Goal: Transaction & Acquisition: Book appointment/travel/reservation

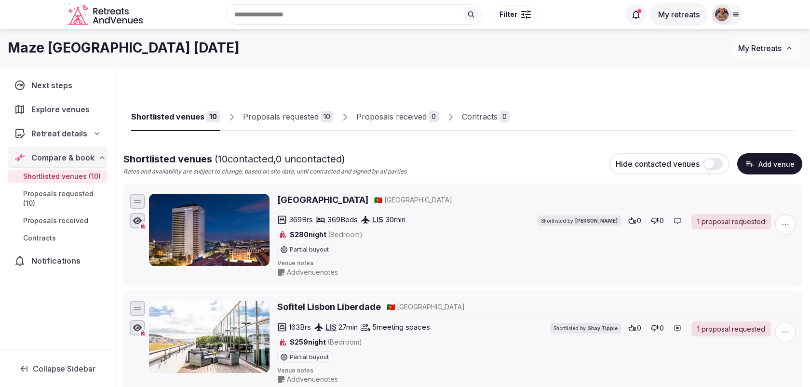
click at [766, 165] on button "Add venue" at bounding box center [770, 163] width 65 height 21
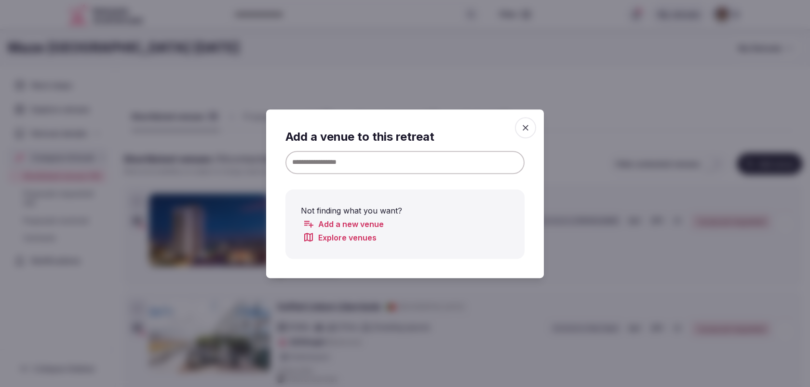
click at [455, 164] on input at bounding box center [405, 162] width 239 height 23
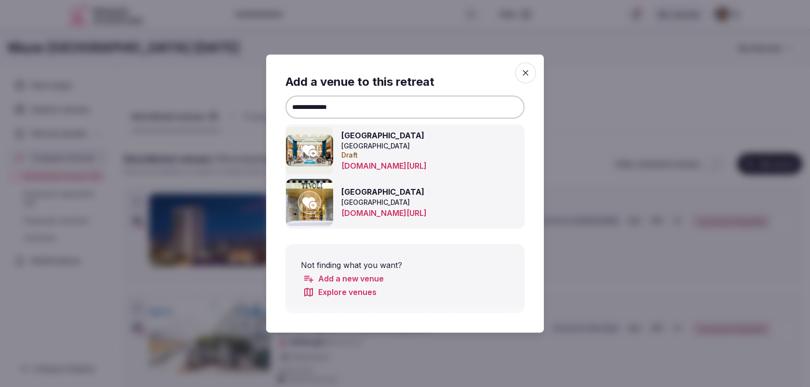
type input "**********"
click at [315, 207] on icon at bounding box center [309, 203] width 14 height 12
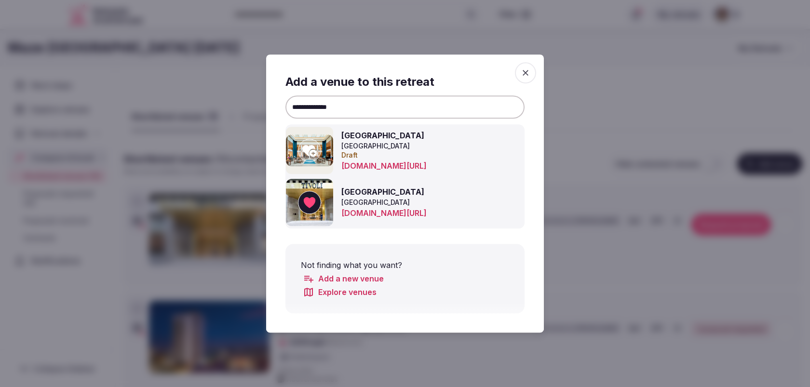
click at [526, 73] on icon "button" at bounding box center [526, 73] width 6 height 6
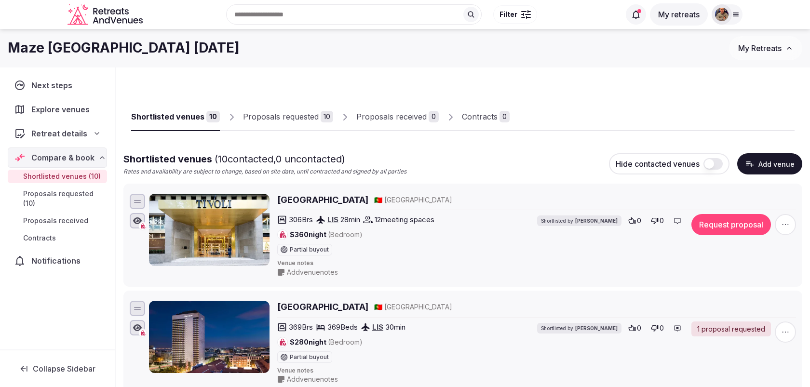
click at [716, 236] on div "306 Brs LIS 28 min 12 meeting spaces $360 night (Bedroom) Partial buyout Shortl…" at bounding box center [536, 234] width 519 height 41
click at [716, 230] on button "Request proposal" at bounding box center [732, 224] width 80 height 21
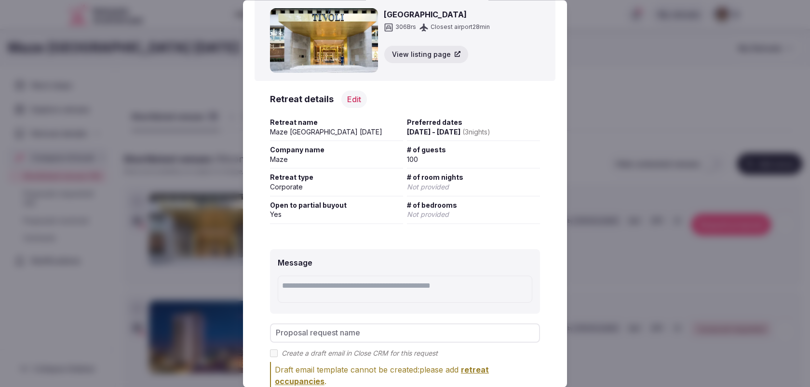
scroll to position [96, 0]
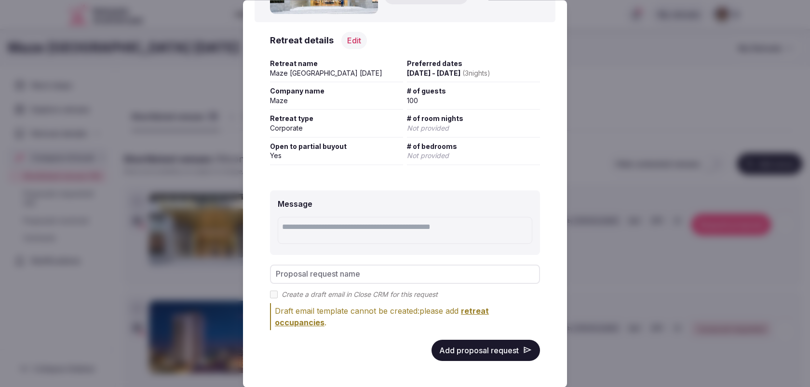
click at [494, 350] on button "Add proposal request" at bounding box center [486, 350] width 109 height 21
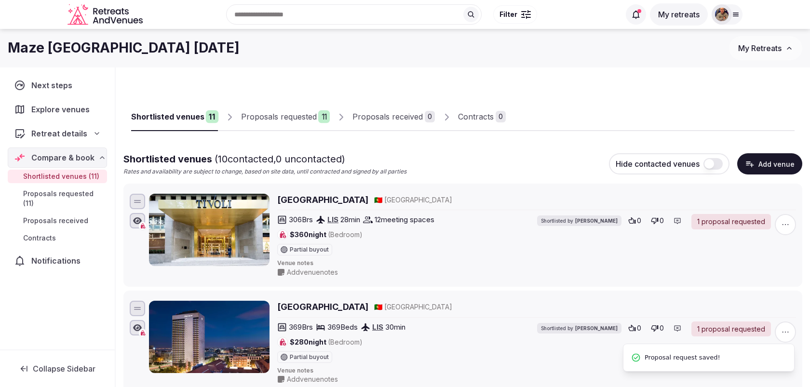
click at [304, 111] on div "Proposals requested" at bounding box center [279, 117] width 76 height 12
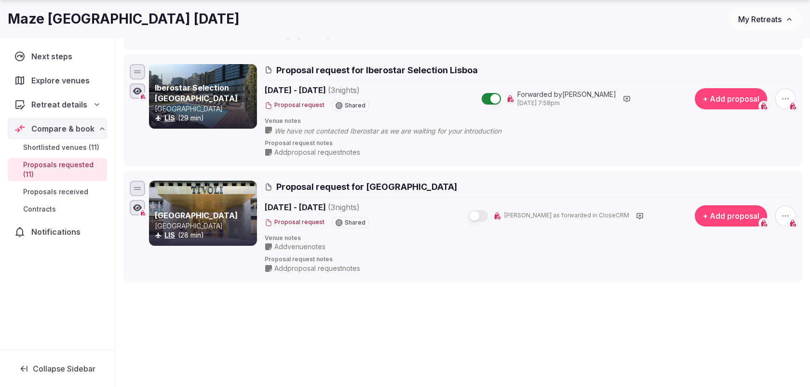
scroll to position [1195, 0]
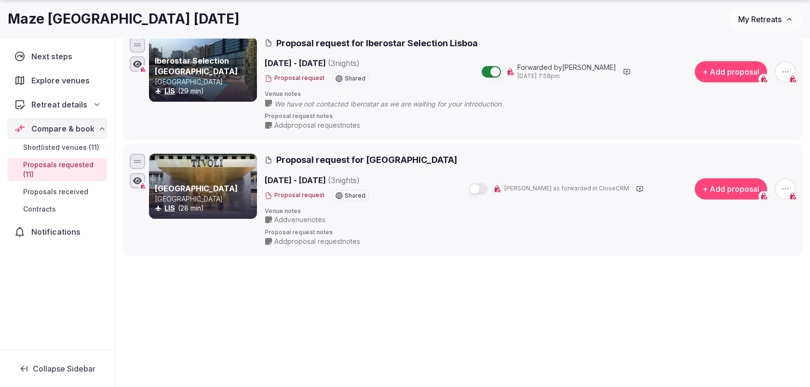
click at [488, 183] on button "button" at bounding box center [478, 189] width 19 height 12
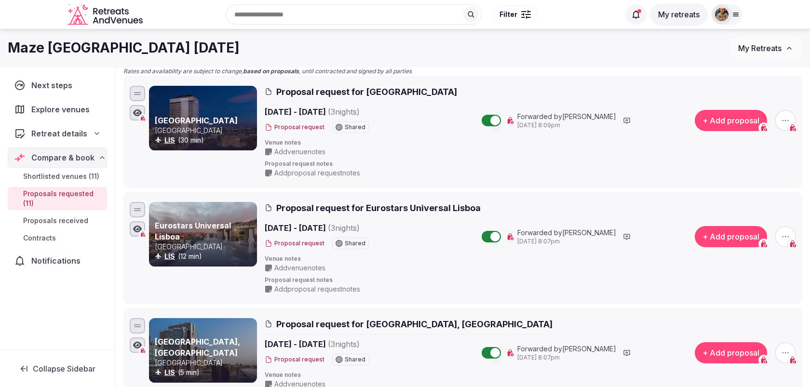
scroll to position [0, 0]
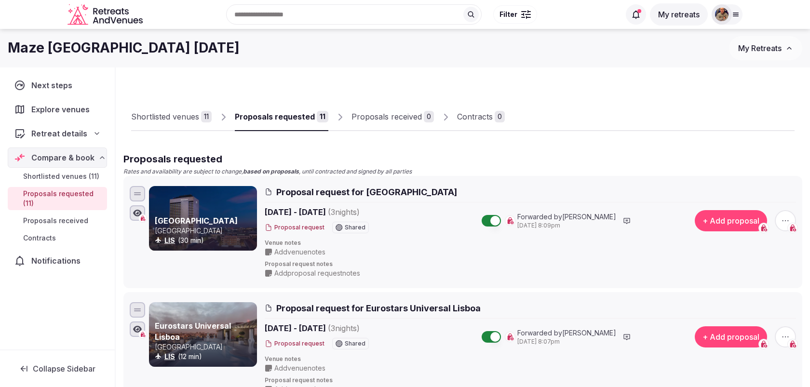
click at [146, 113] on div "Shortlisted venues" at bounding box center [165, 117] width 68 height 12
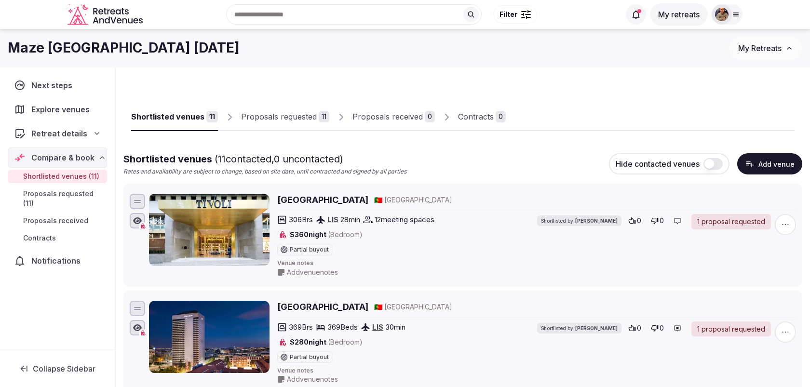
click at [319, 116] on div "11" at bounding box center [324, 117] width 11 height 12
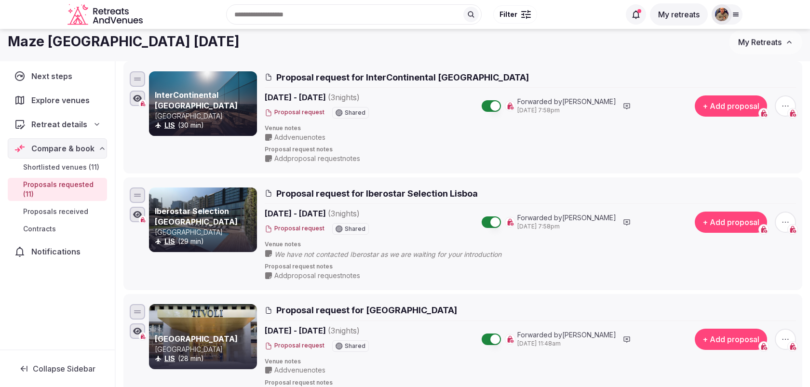
scroll to position [891, 0]
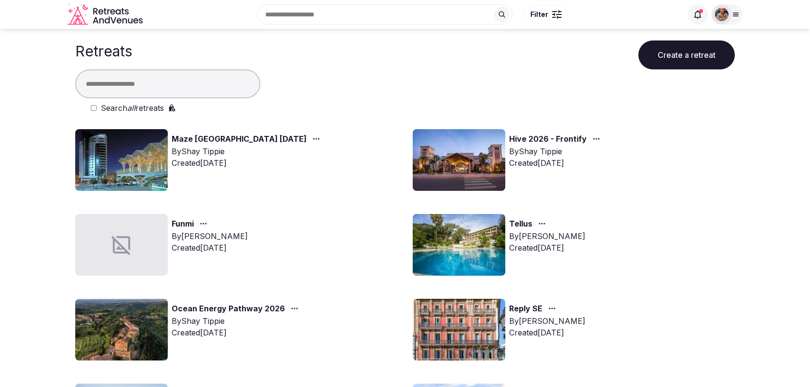
click at [564, 140] on link "Hive 2026 - Frontify" at bounding box center [548, 139] width 78 height 13
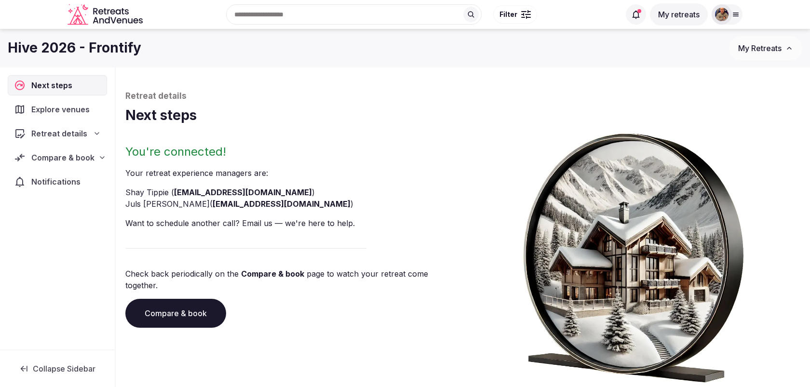
click at [54, 152] on span "Compare & book" at bounding box center [62, 158] width 63 height 12
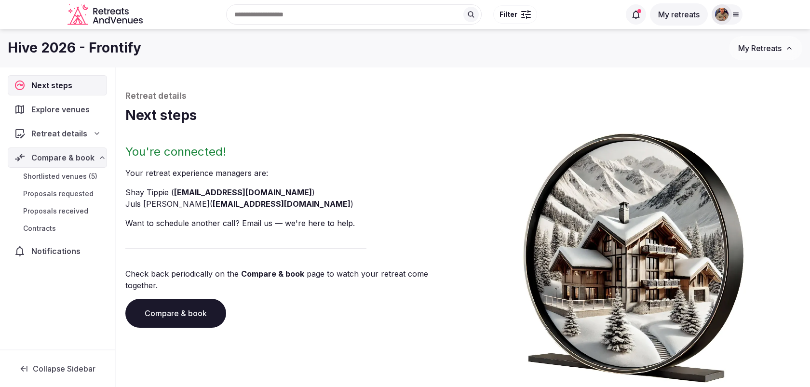
click at [67, 177] on span "Shortlisted venues (5)" at bounding box center [60, 177] width 74 height 10
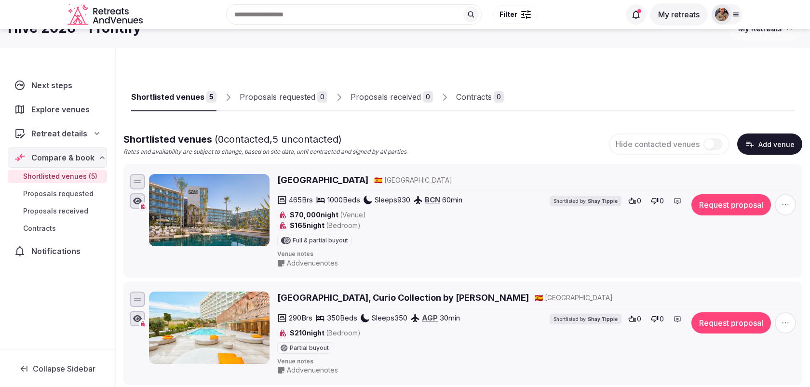
scroll to position [18, 0]
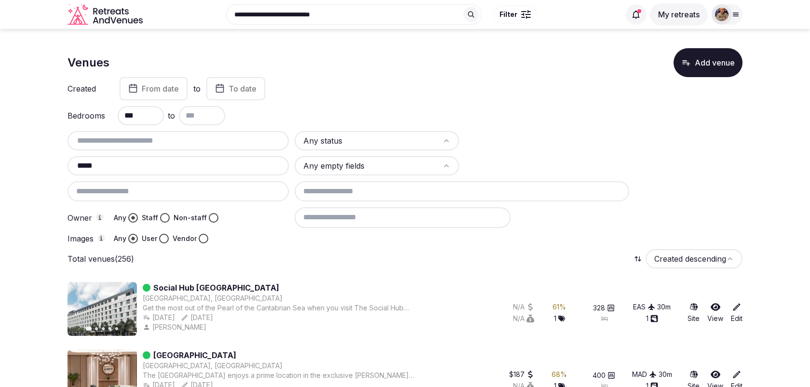
click at [140, 116] on input "***" at bounding box center [141, 115] width 46 height 19
click at [255, 219] on div "Owner Any Staff Non-staff" at bounding box center [178, 217] width 221 height 20
click at [522, 22] on button "Filter" at bounding box center [515, 14] width 44 height 18
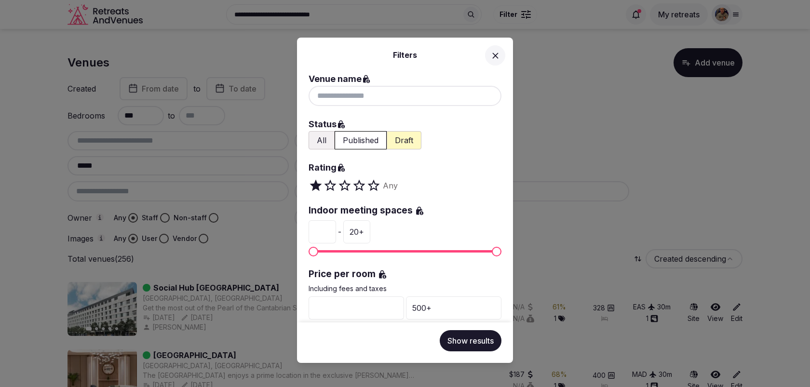
click at [363, 143] on button "Published" at bounding box center [361, 140] width 52 height 18
click at [491, 53] on icon at bounding box center [496, 56] width 10 height 10
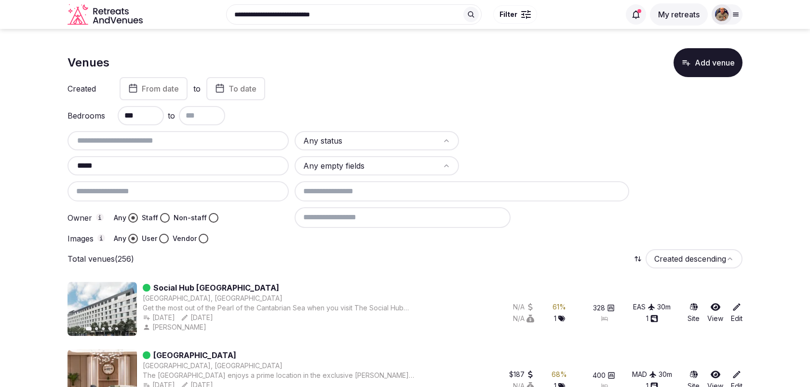
click at [470, 10] on button at bounding box center [471, 14] width 15 height 15
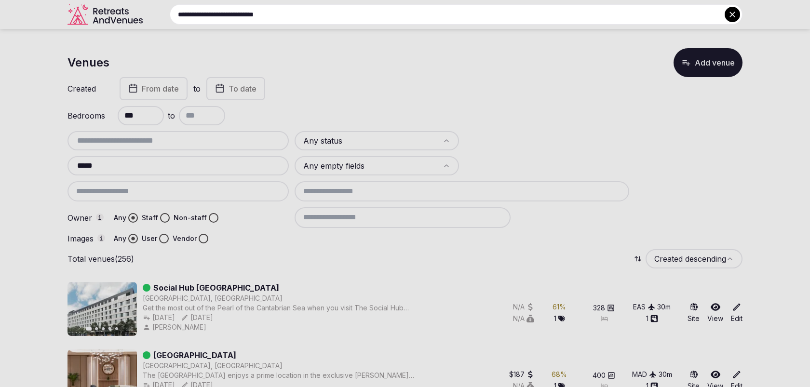
click at [470, 10] on input "**********" at bounding box center [456, 14] width 573 height 20
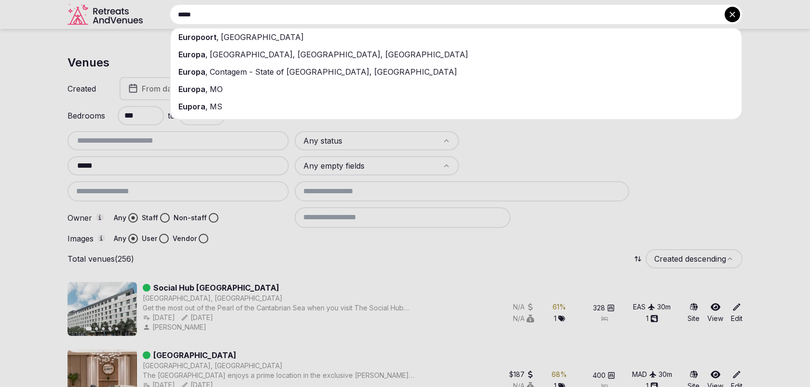
click at [733, 19] on button at bounding box center [732, 14] width 15 height 15
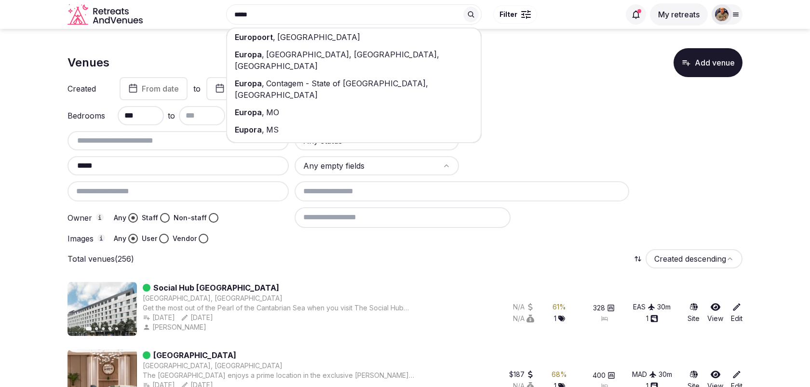
click at [505, 87] on div "Created From date to To date" at bounding box center [405, 88] width 675 height 23
click at [517, 53] on div "Venues Add venue" at bounding box center [405, 62] width 675 height 29
click at [474, 15] on icon at bounding box center [471, 15] width 8 height 8
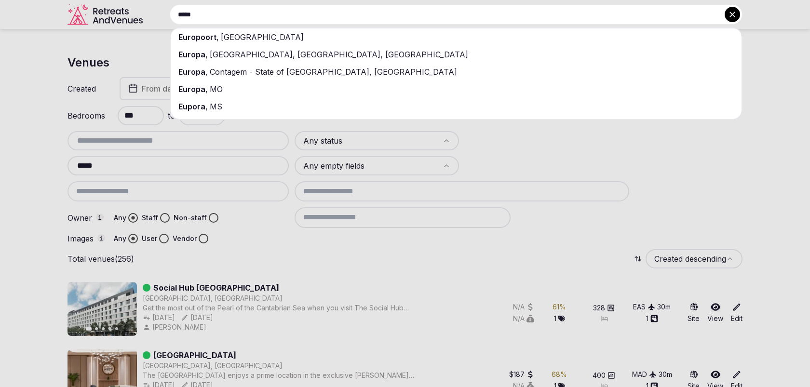
click at [733, 15] on icon at bounding box center [733, 15] width 10 height 10
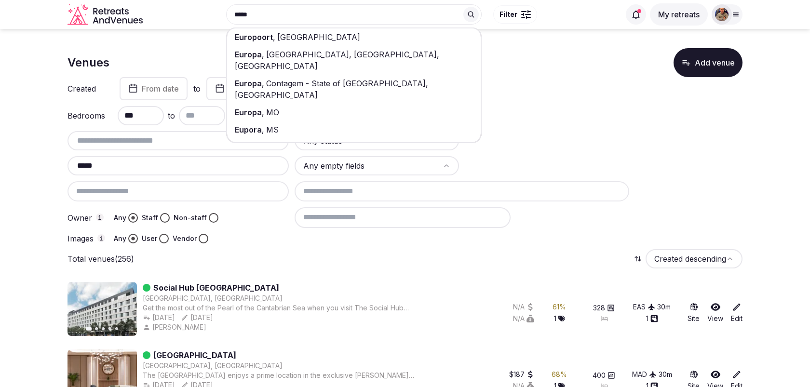
click at [733, 15] on icon at bounding box center [736, 15] width 8 height 8
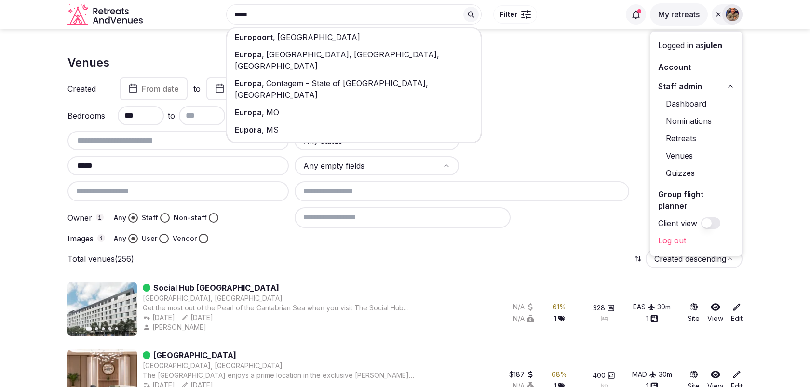
click at [687, 156] on link "Venues" at bounding box center [696, 155] width 76 height 15
click at [560, 82] on div "Created From date to To date" at bounding box center [405, 88] width 675 height 23
click at [420, 14] on input "*****" at bounding box center [354, 14] width 256 height 20
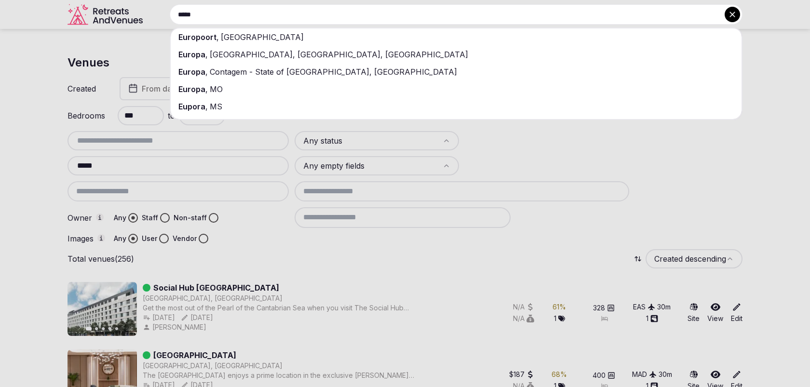
click at [420, 14] on input "*****" at bounding box center [456, 14] width 573 height 20
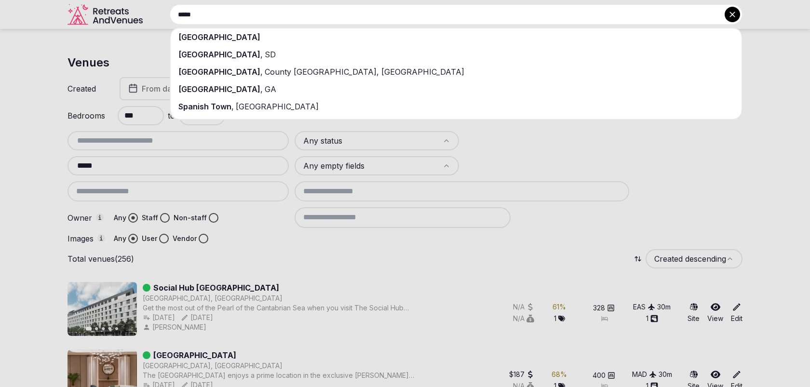
type input "*****"
click at [260, 41] on div "[GEOGRAPHIC_DATA]" at bounding box center [456, 36] width 571 height 17
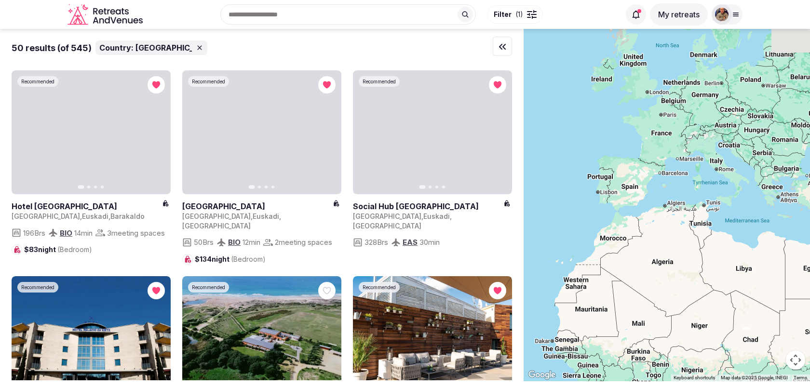
drag, startPoint x: 625, startPoint y: 188, endPoint x: 567, endPoint y: 195, distance: 58.8
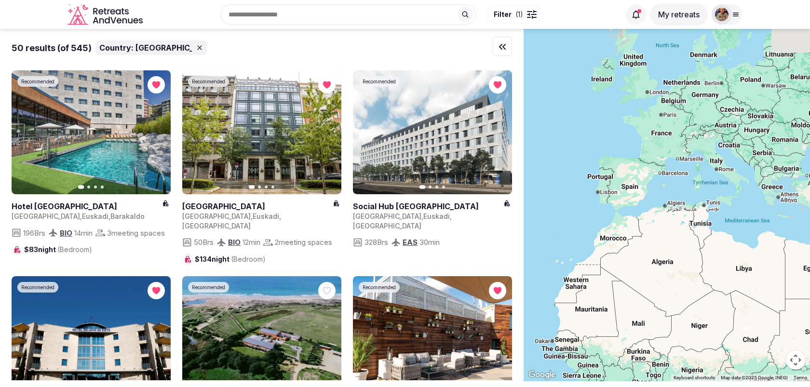
click at [567, 195] on div at bounding box center [667, 205] width 287 height 353
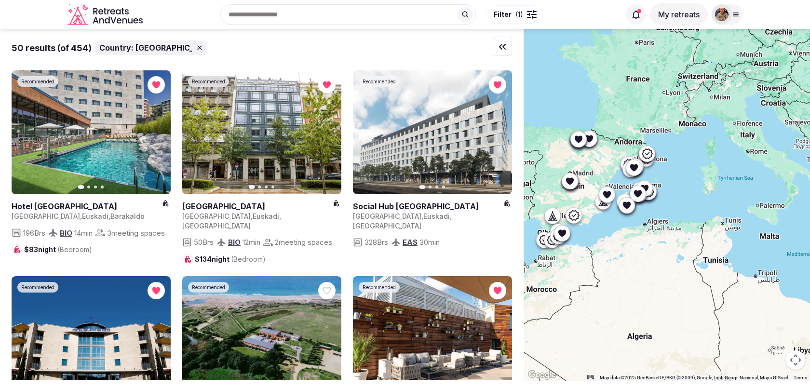
drag, startPoint x: 612, startPoint y: 220, endPoint x: 608, endPoint y: 203, distance: 18.4
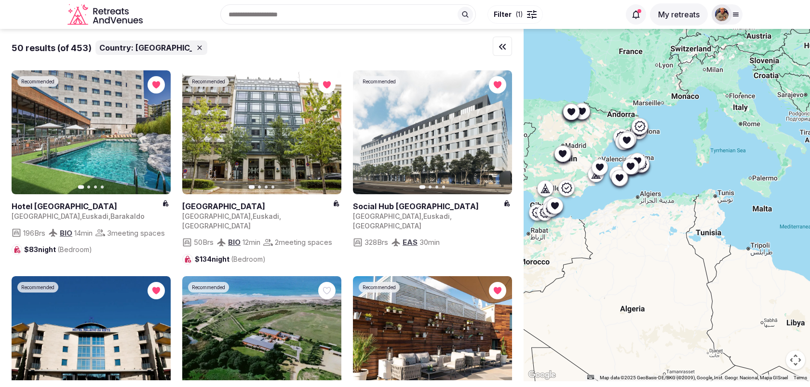
click at [517, 14] on span "( 1 )" at bounding box center [520, 15] width 8 height 10
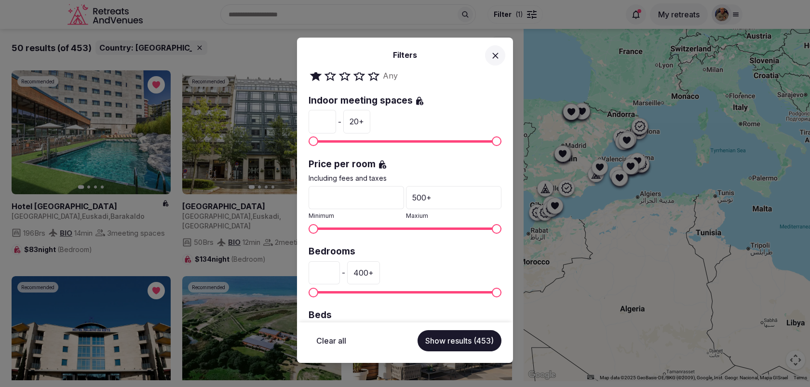
scroll to position [141, 0]
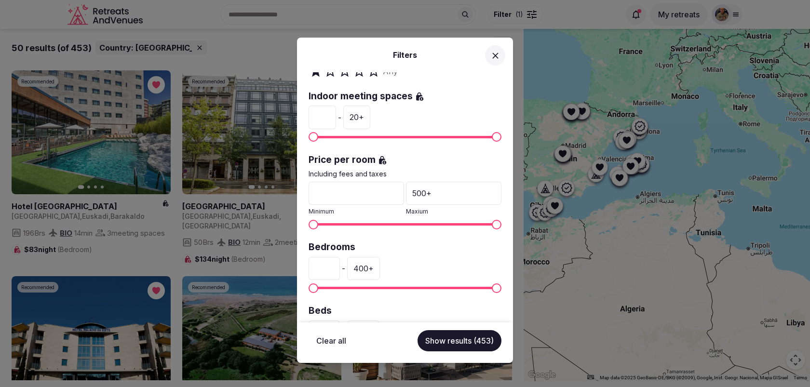
click at [327, 118] on input "*" at bounding box center [322, 117] width 27 height 23
click at [329, 113] on input "*" at bounding box center [322, 117] width 27 height 23
type input "*"
click at [329, 113] on input "*" at bounding box center [322, 117] width 27 height 23
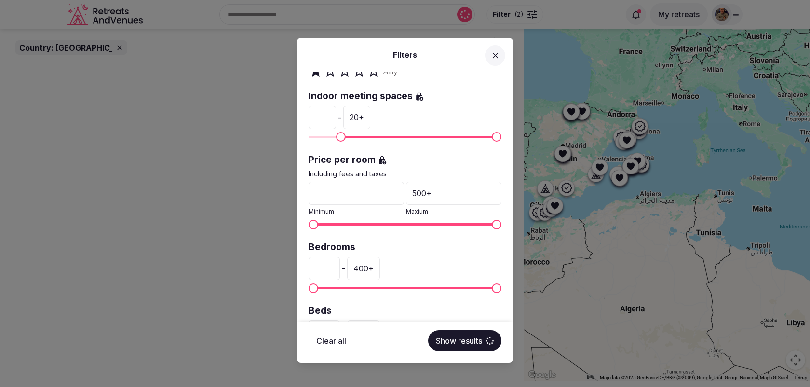
click at [411, 121] on div "* - 20 +" at bounding box center [405, 117] width 193 height 23
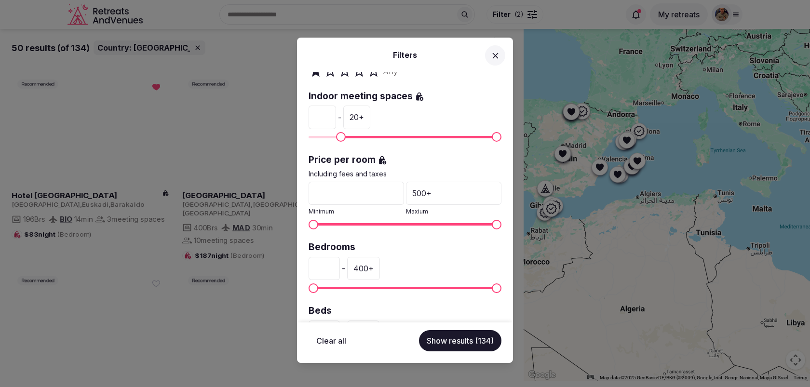
scroll to position [216, 0]
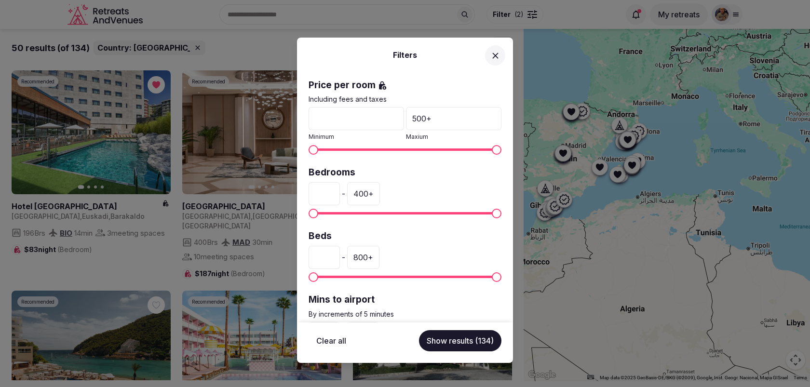
click at [325, 191] on input "*" at bounding box center [324, 193] width 31 height 23
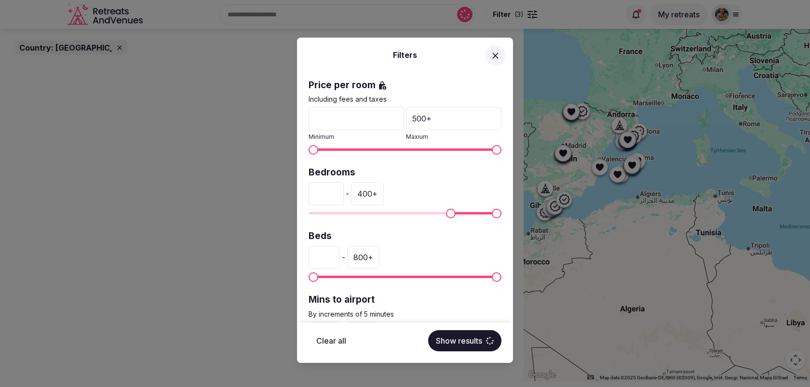
type input "***"
click at [402, 182] on div "*** - 400 +" at bounding box center [405, 193] width 193 height 23
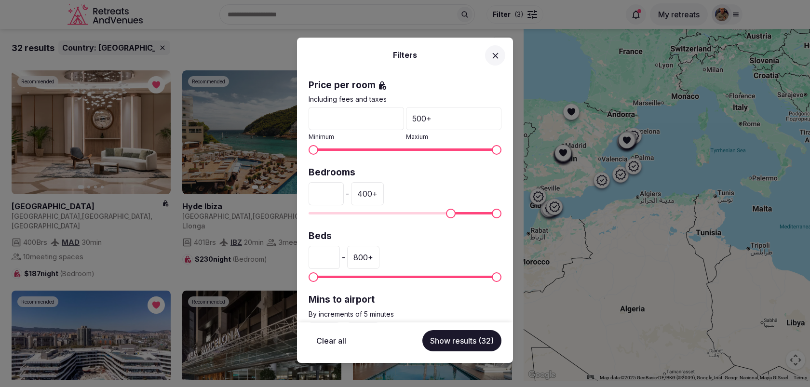
click at [368, 192] on div "400 +" at bounding box center [367, 193] width 33 height 23
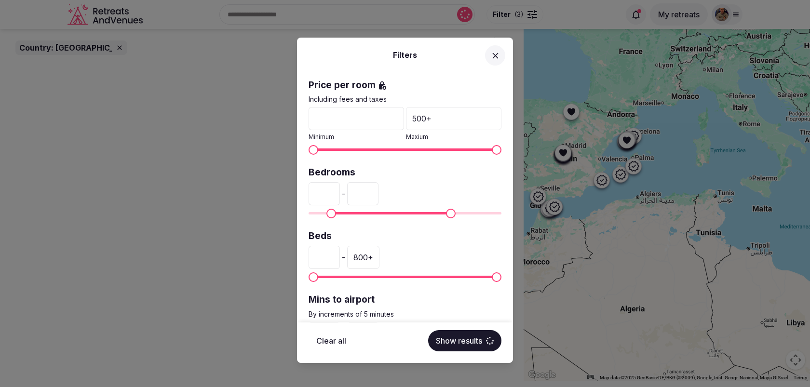
type input "*"
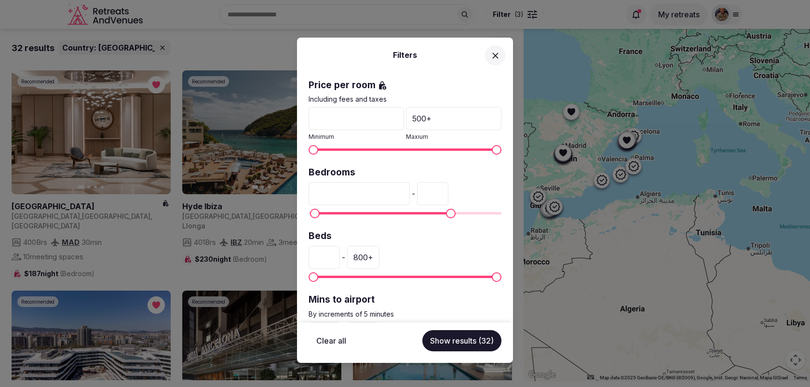
click at [471, 179] on div "Bedrooms *** -" at bounding box center [405, 192] width 193 height 52
click at [464, 235] on label "Beds" at bounding box center [405, 236] width 193 height 13
click at [430, 193] on input "number" at bounding box center [432, 193] width 31 height 23
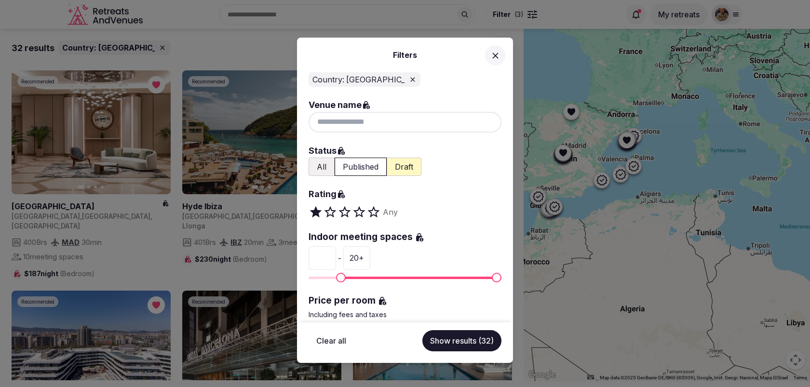
type input "****"
click at [465, 341] on button "Show results (32)" at bounding box center [462, 340] width 79 height 21
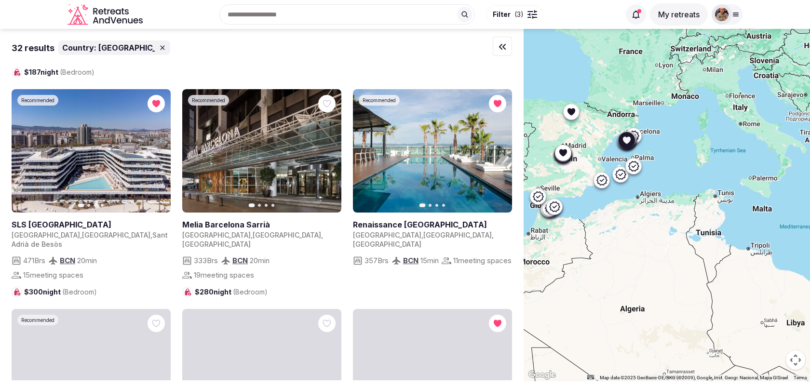
scroll to position [205, 0]
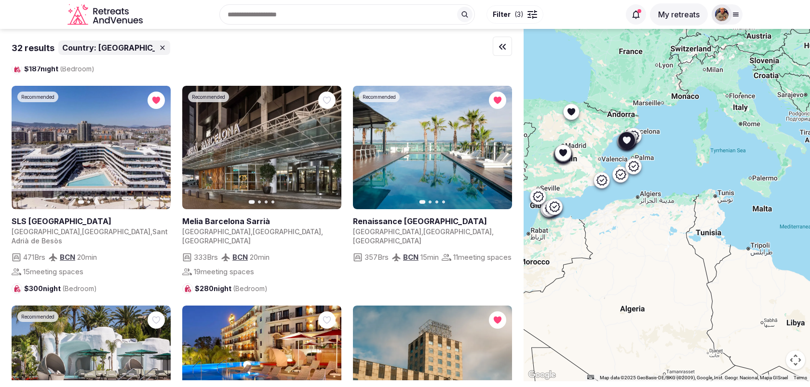
click at [499, 144] on icon "button" at bounding box center [499, 148] width 8 height 8
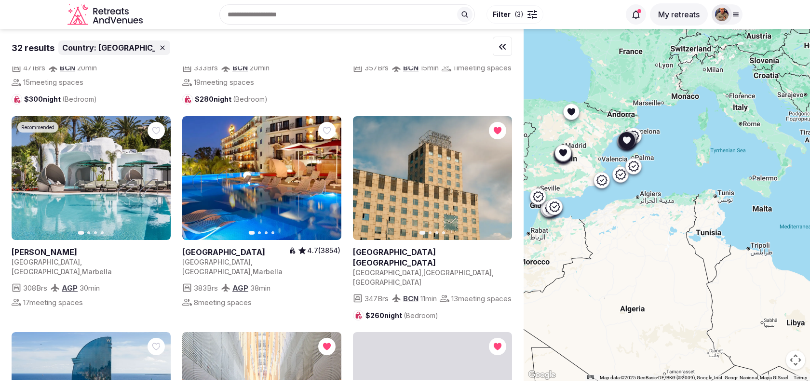
scroll to position [396, 0]
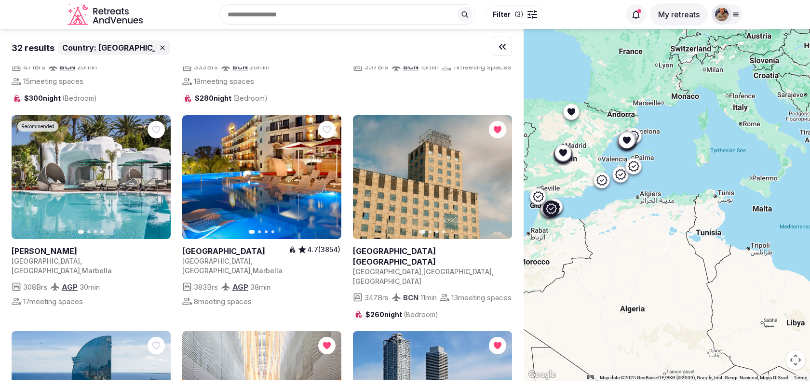
click at [156, 173] on icon "button" at bounding box center [157, 177] width 8 height 8
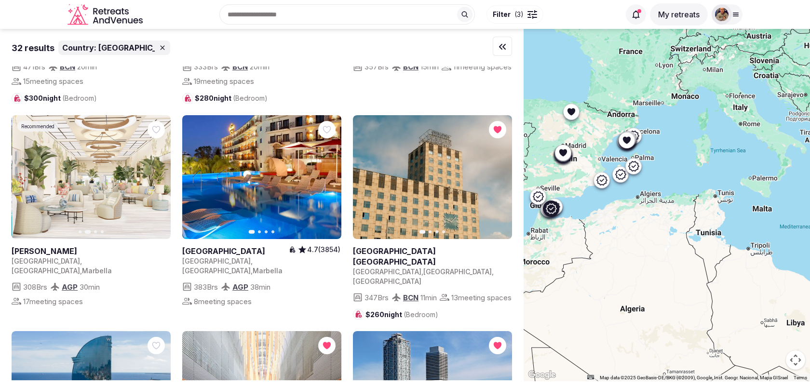
click at [156, 173] on icon "button" at bounding box center [157, 177] width 8 height 8
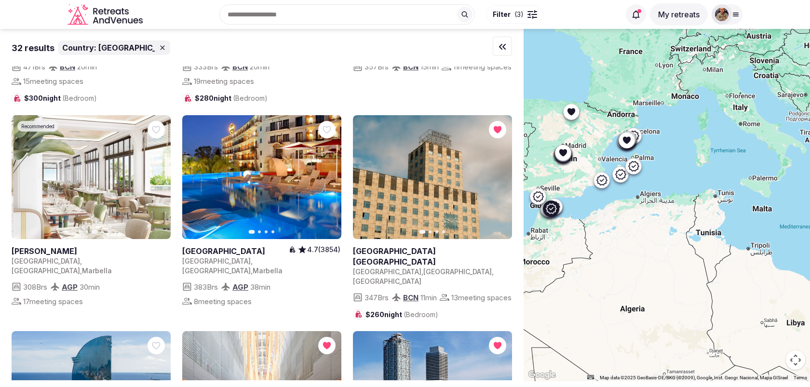
click at [156, 173] on icon "button" at bounding box center [157, 177] width 8 height 8
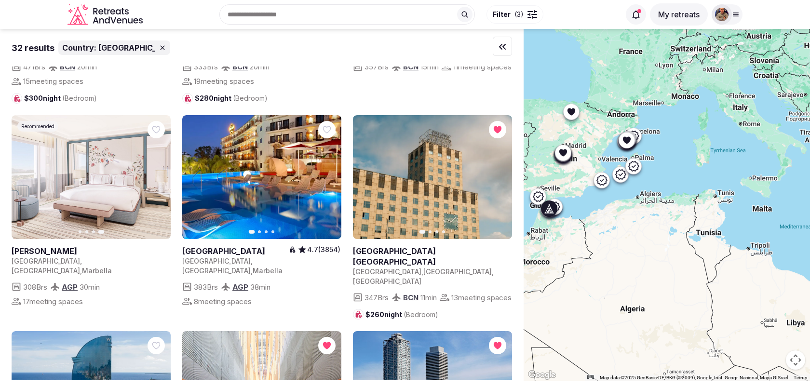
click at [330, 174] on icon "button" at bounding box center [329, 177] width 4 height 7
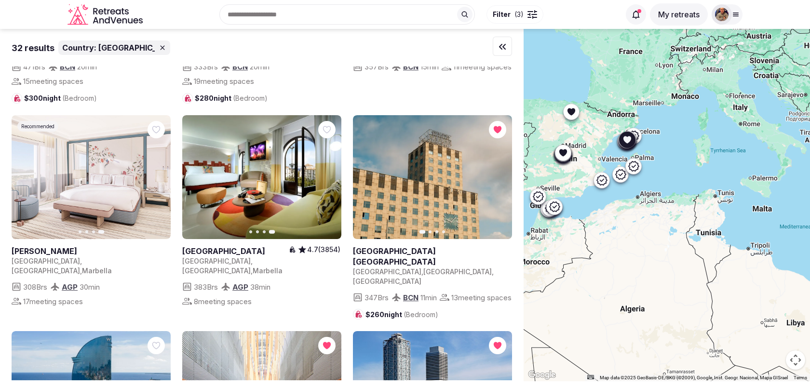
click at [498, 173] on icon "button" at bounding box center [499, 177] width 8 height 8
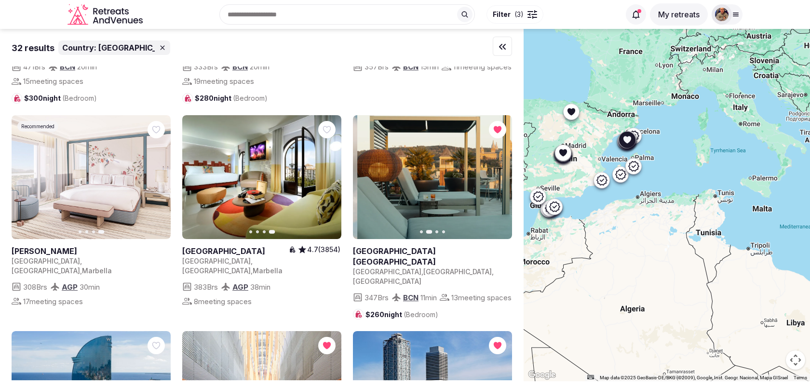
click at [498, 173] on icon "button" at bounding box center [499, 177] width 8 height 8
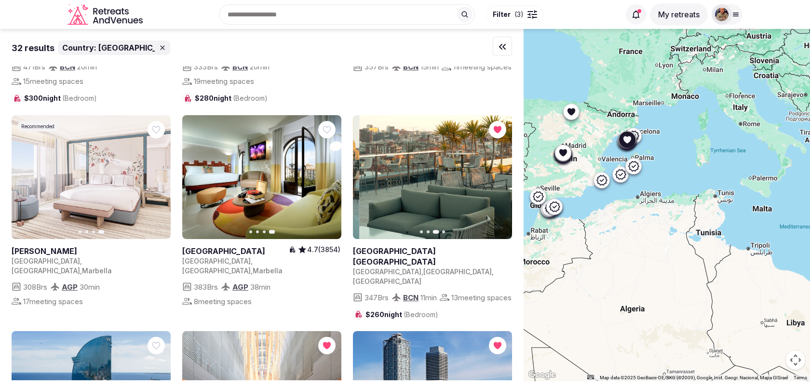
click at [498, 173] on icon "button" at bounding box center [499, 177] width 8 height 8
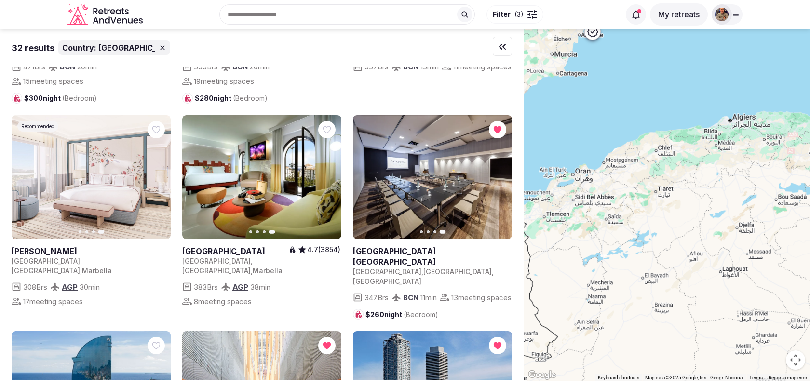
scroll to position [0, 0]
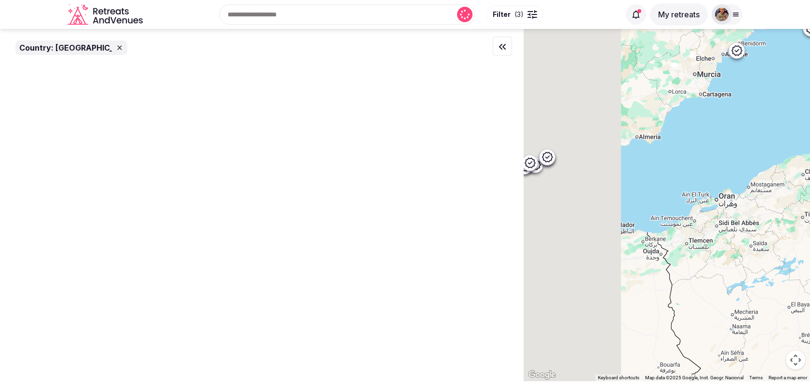
drag, startPoint x: 580, startPoint y: 174, endPoint x: 743, endPoint y: 205, distance: 165.6
click at [742, 205] on div at bounding box center [667, 205] width 287 height 353
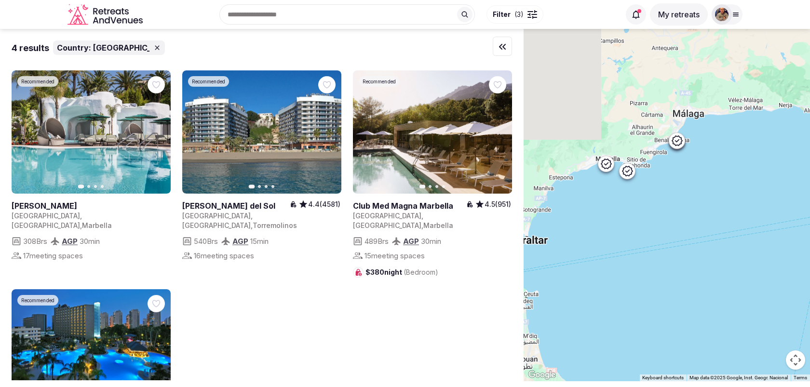
drag, startPoint x: 577, startPoint y: 140, endPoint x: 668, endPoint y: 190, distance: 103.0
click at [668, 190] on div at bounding box center [667, 205] width 287 height 353
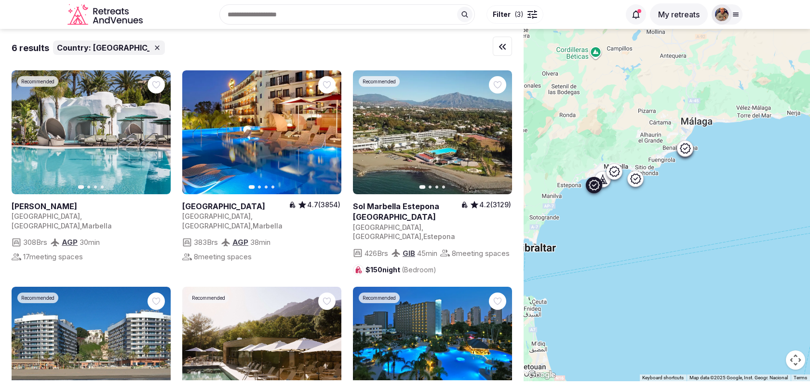
click at [499, 131] on icon "button" at bounding box center [499, 132] width 4 height 7
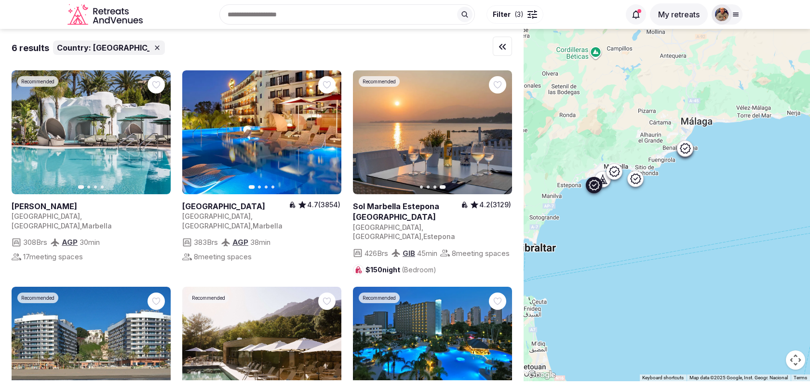
click at [366, 135] on icon "button" at bounding box center [366, 132] width 4 height 7
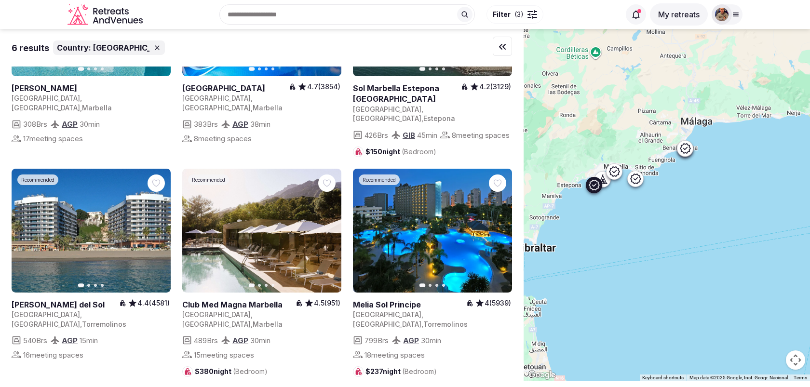
scroll to position [119, 0]
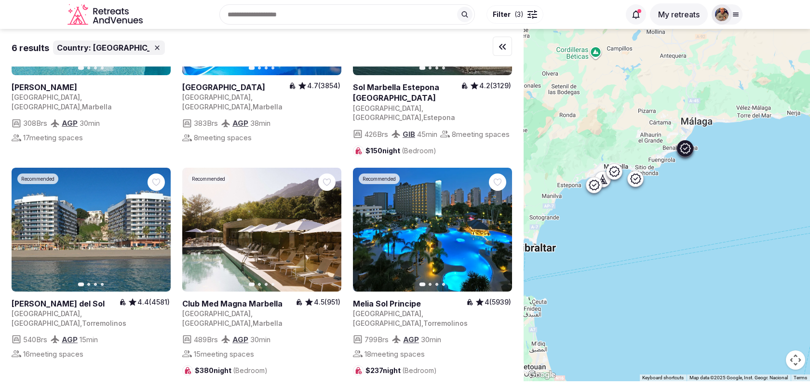
click at [503, 231] on button "Next slide" at bounding box center [498, 229] width 15 height 15
click at [500, 233] on icon "button" at bounding box center [499, 229] width 4 height 7
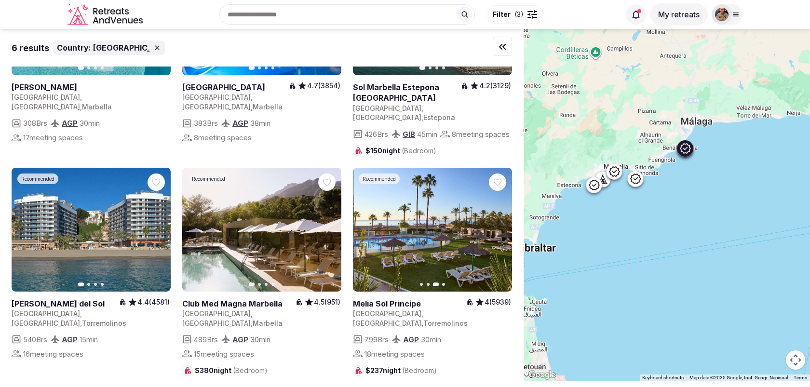
click at [500, 233] on icon "button" at bounding box center [499, 229] width 4 height 7
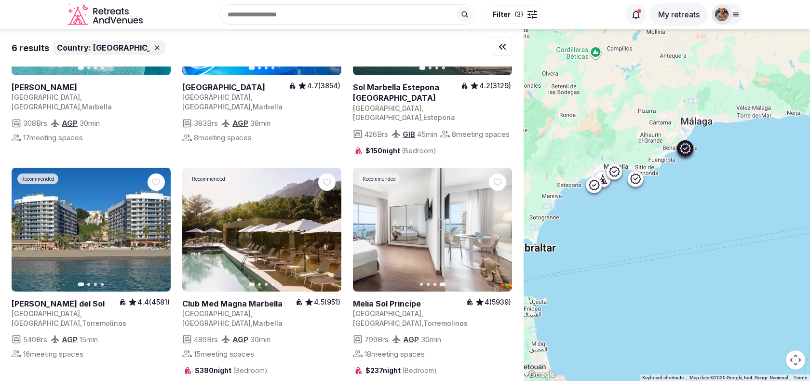
click at [365, 230] on icon "button" at bounding box center [367, 230] width 8 height 8
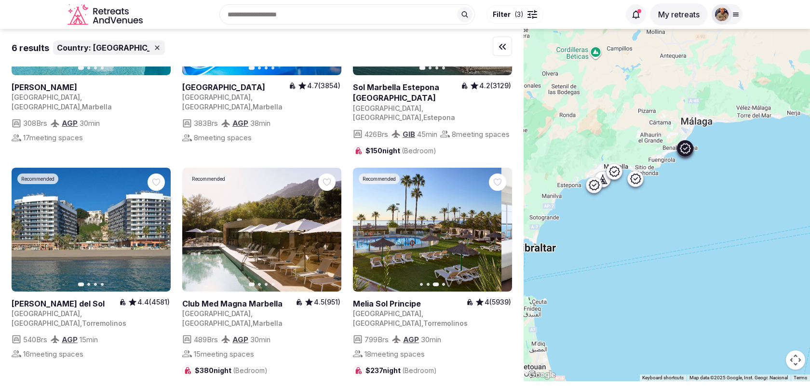
click at [365, 230] on icon "button" at bounding box center [367, 230] width 8 height 8
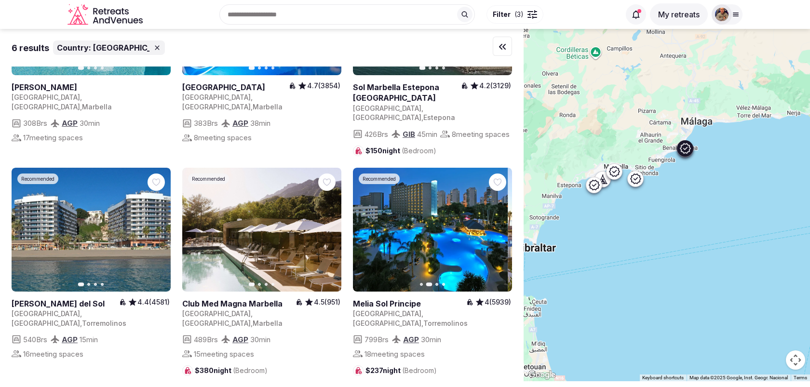
click at [365, 230] on icon "button" at bounding box center [367, 230] width 8 height 8
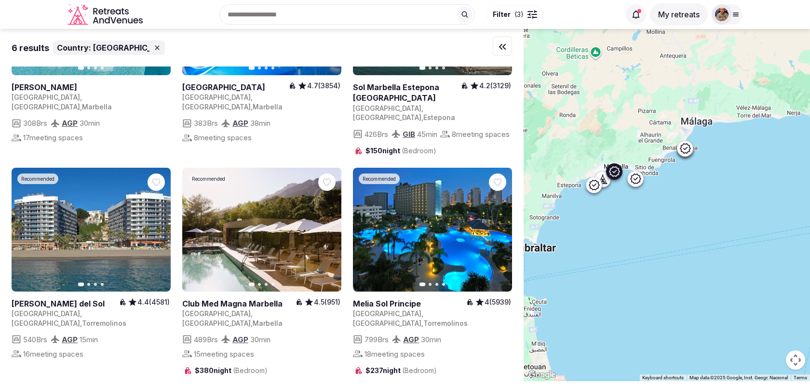
click at [327, 233] on icon "button" at bounding box center [328, 230] width 8 height 8
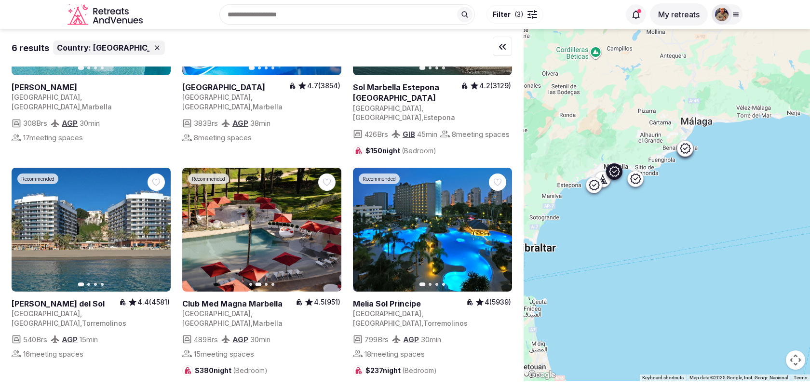
click at [331, 233] on icon "button" at bounding box center [328, 230] width 8 height 8
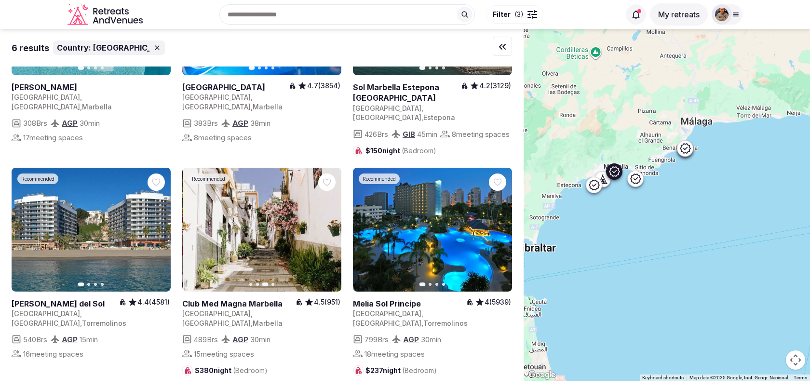
click at [331, 233] on icon "button" at bounding box center [328, 230] width 8 height 8
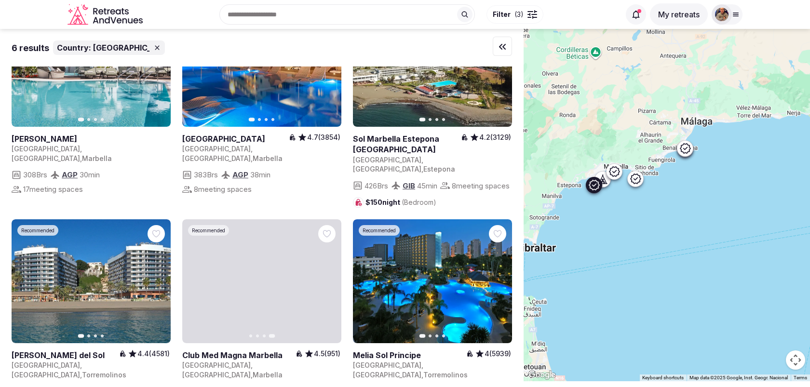
scroll to position [144, 0]
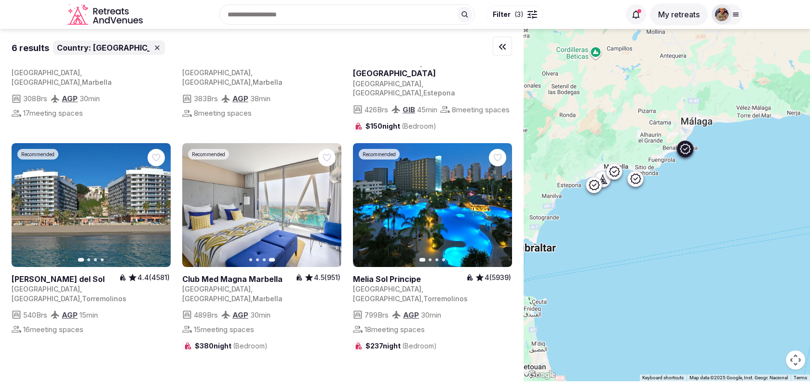
click at [157, 208] on icon "button" at bounding box center [158, 205] width 4 height 7
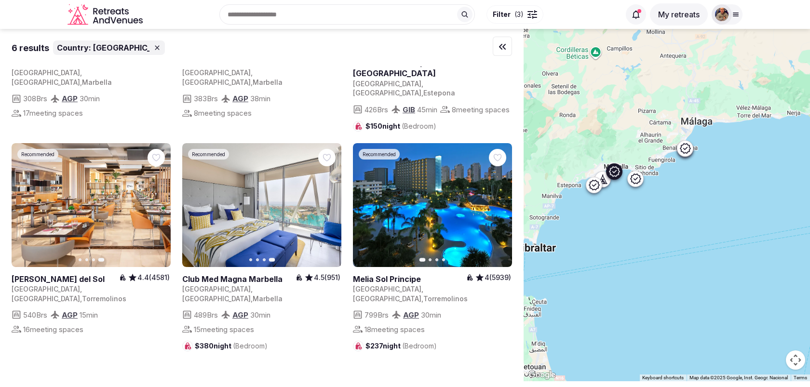
click at [0, 0] on icon "button" at bounding box center [0, 0] width 0 height 0
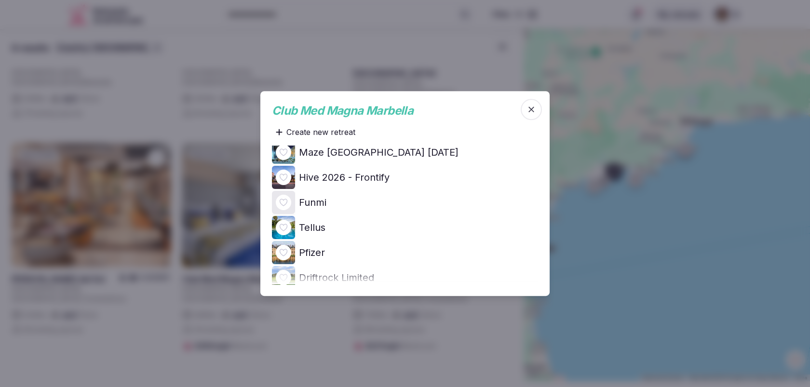
scroll to position [283, 0]
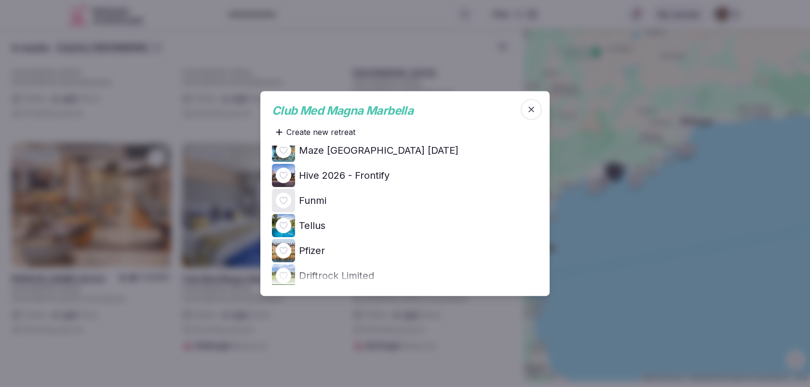
click at [338, 177] on h4 "Hive 2026 - Frontify" at bounding box center [344, 176] width 91 height 14
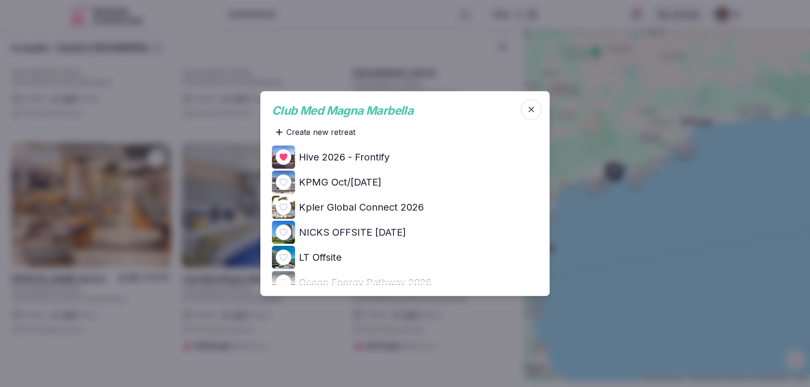
click at [532, 109] on icon "button" at bounding box center [532, 110] width 6 height 6
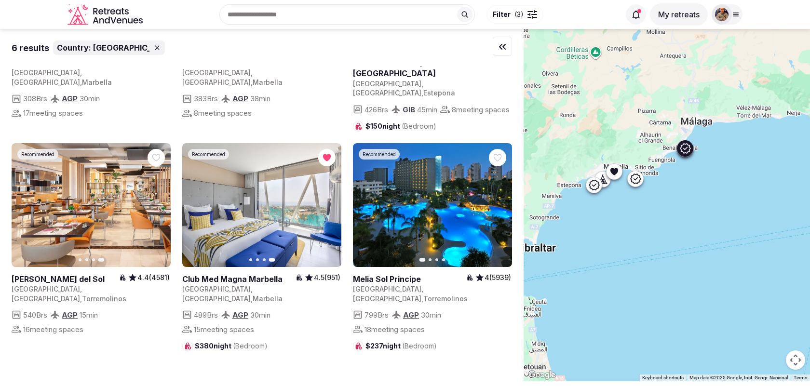
click at [502, 208] on icon "button" at bounding box center [499, 205] width 8 height 8
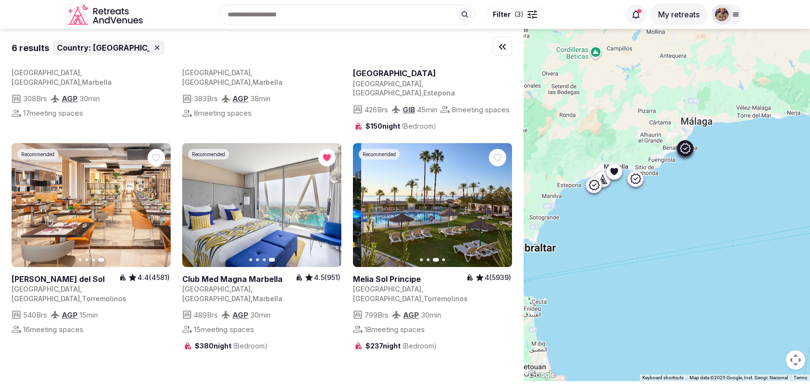
click at [502, 208] on icon "button" at bounding box center [499, 205] width 8 height 8
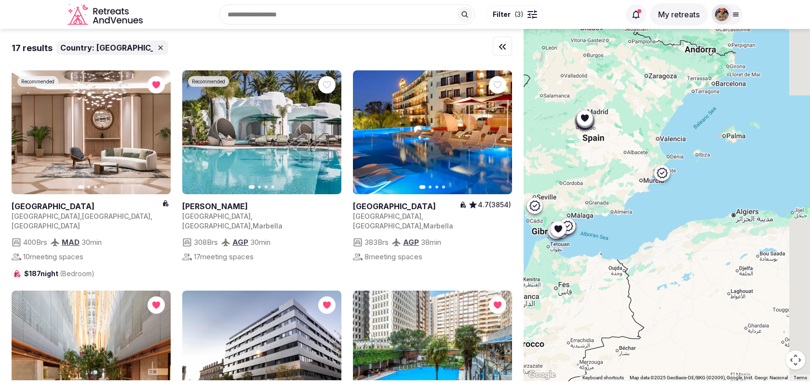
drag, startPoint x: 742, startPoint y: 176, endPoint x: 609, endPoint y: 189, distance: 134.3
click at [609, 189] on div at bounding box center [667, 205] width 287 height 353
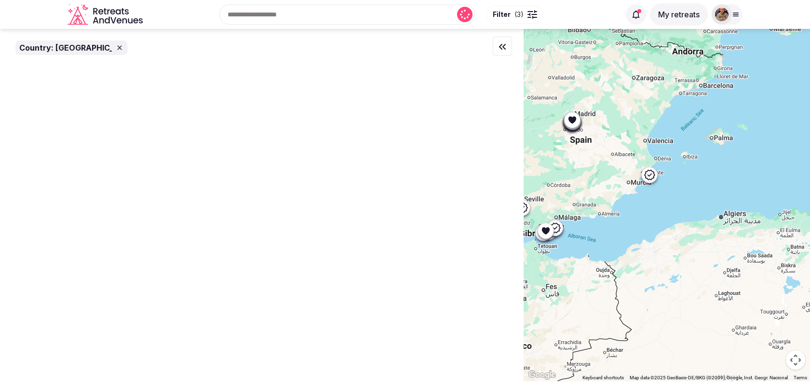
click at [650, 178] on div at bounding box center [667, 205] width 287 height 353
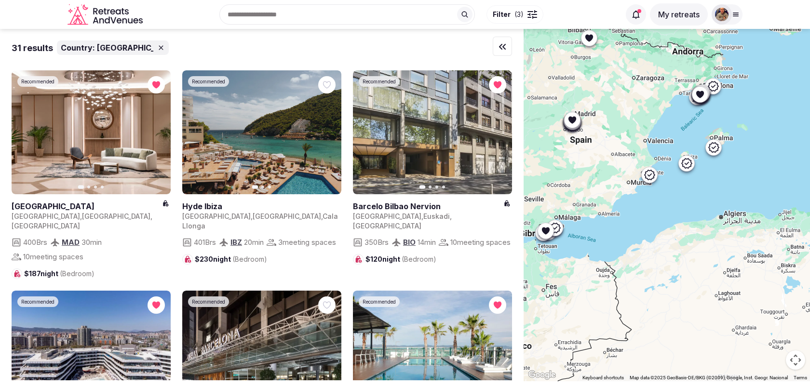
click at [652, 171] on icon at bounding box center [650, 175] width 11 height 10
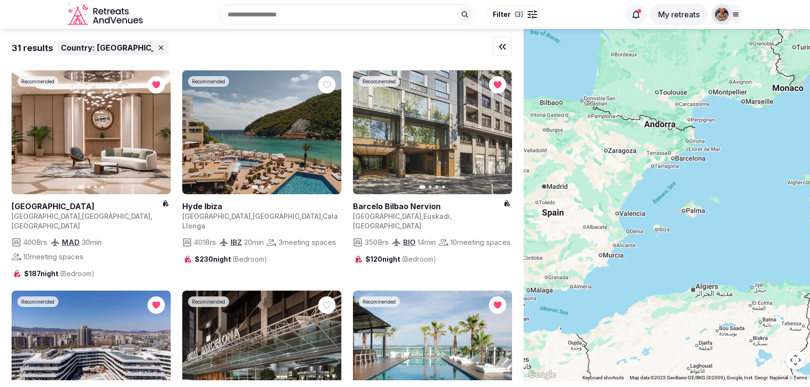
drag, startPoint x: 683, startPoint y: 195, endPoint x: 658, endPoint y: 276, distance: 84.7
click at [658, 276] on div at bounding box center [667, 205] width 287 height 353
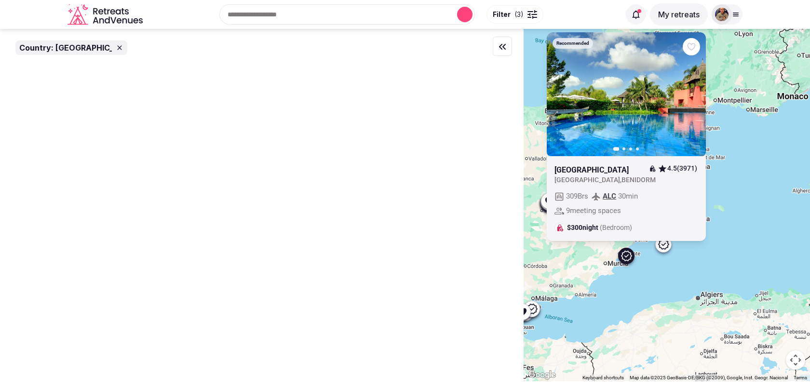
click at [665, 259] on div "Recommended Previous slide Next slide Asia Gardens Hotel & Thai Spa 4.5 (3971) …" at bounding box center [667, 205] width 287 height 353
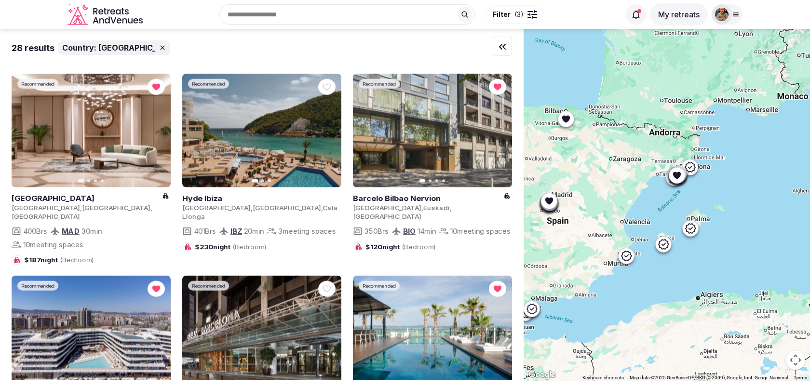
click at [665, 246] on icon at bounding box center [664, 245] width 12 height 12
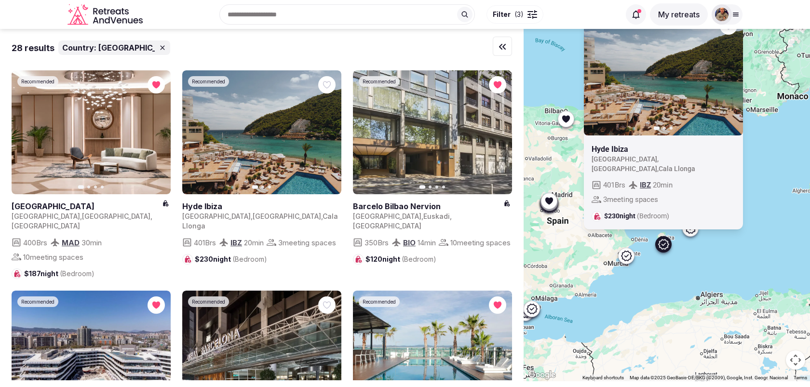
click at [695, 264] on div "Recommended Previous slide Next slide Hyde Ibiza Spain , Islas Baleares , Cala …" at bounding box center [667, 205] width 287 height 353
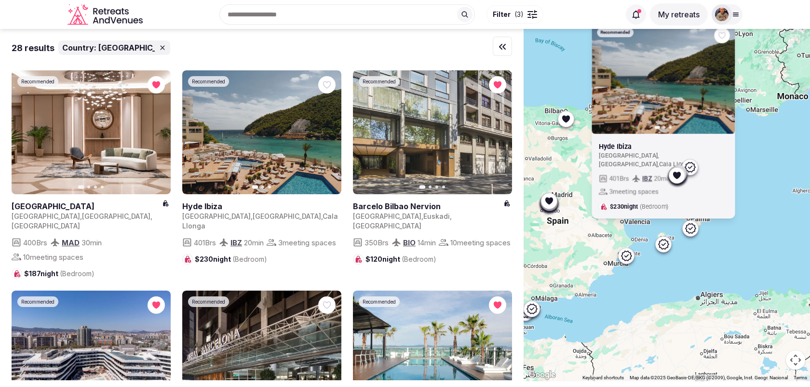
click at [695, 228] on icon at bounding box center [691, 228] width 12 height 12
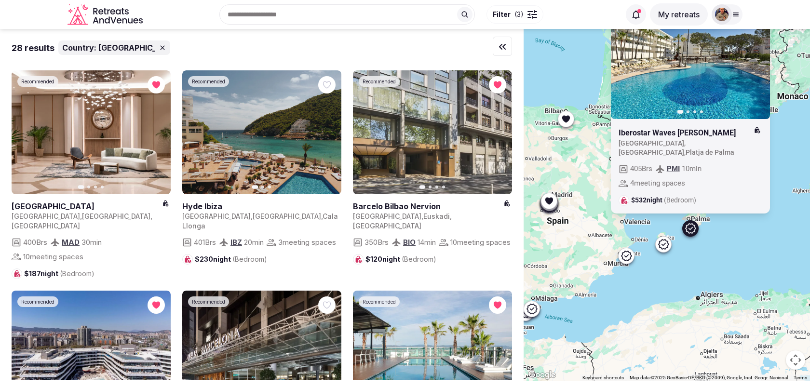
click at [674, 292] on div "Recommended Previous slide Next slide Iberostar Waves Cristina Spain , Illes Ba…" at bounding box center [667, 205] width 287 height 353
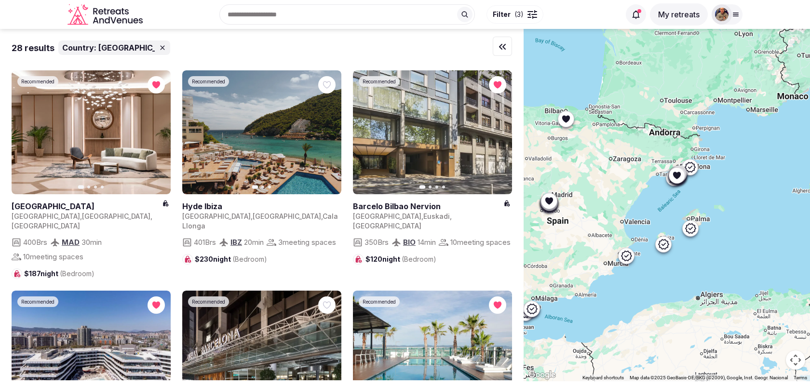
click at [696, 171] on div at bounding box center [690, 167] width 15 height 15
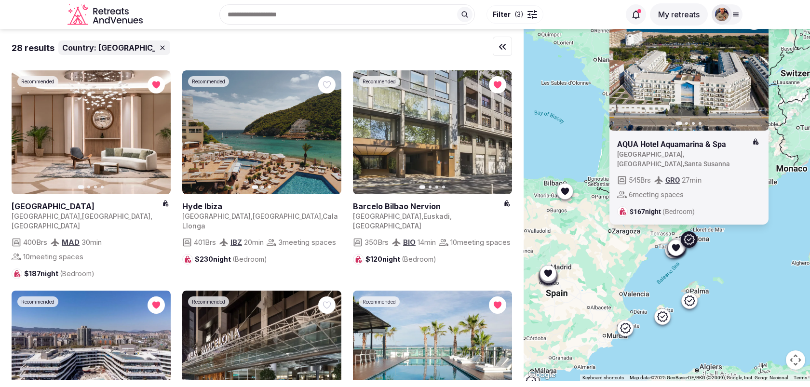
drag, startPoint x: 724, startPoint y: 191, endPoint x: 723, endPoint y: 264, distance: 73.3
click at [723, 264] on div "Recommended Previous slide Next slide AQUA Hotel Aquamarina & Spa Spain , Catal…" at bounding box center [667, 205] width 287 height 353
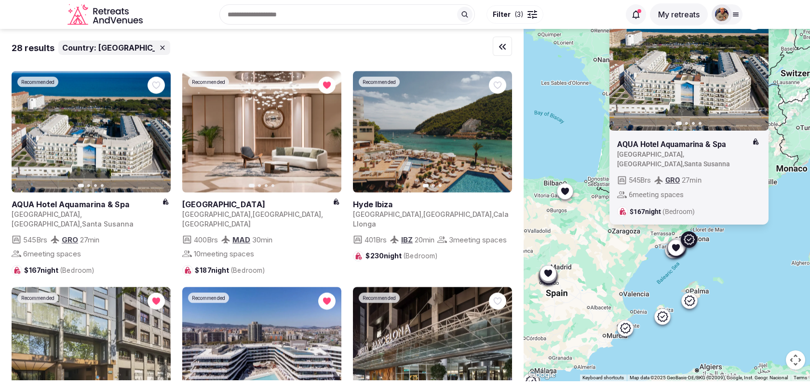
click at [731, 262] on div "Recommended Previous slide Next slide AQUA Hotel Aquamarina & Spa Spain , Catal…" at bounding box center [667, 205] width 287 height 353
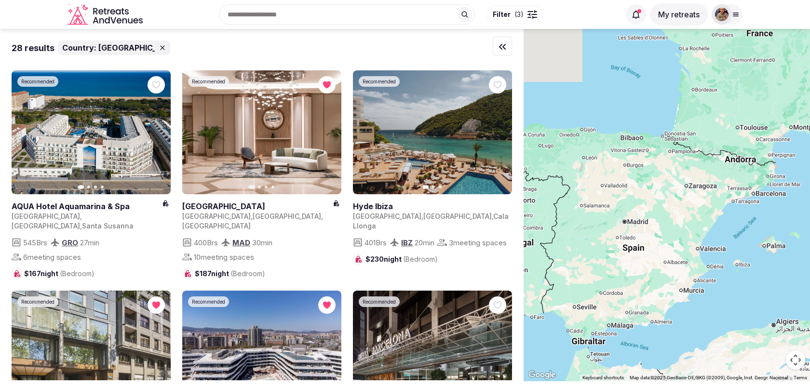
drag, startPoint x: 731, startPoint y: 262, endPoint x: 810, endPoint y: 209, distance: 95.3
click at [810, 209] on div at bounding box center [667, 205] width 287 height 353
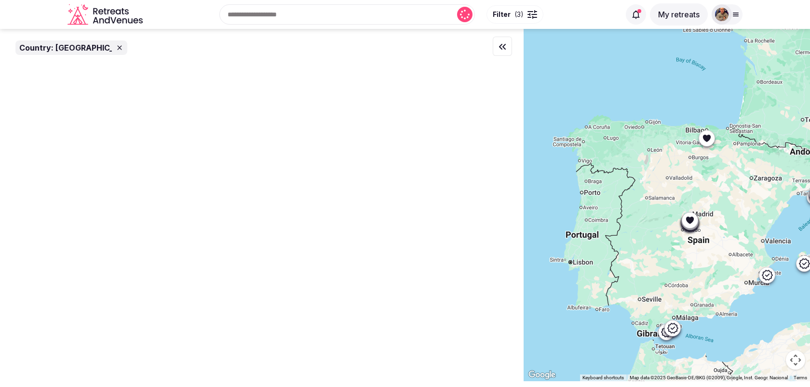
drag, startPoint x: 681, startPoint y: 203, endPoint x: 748, endPoint y: 203, distance: 67.5
click at [749, 203] on div at bounding box center [667, 205] width 287 height 353
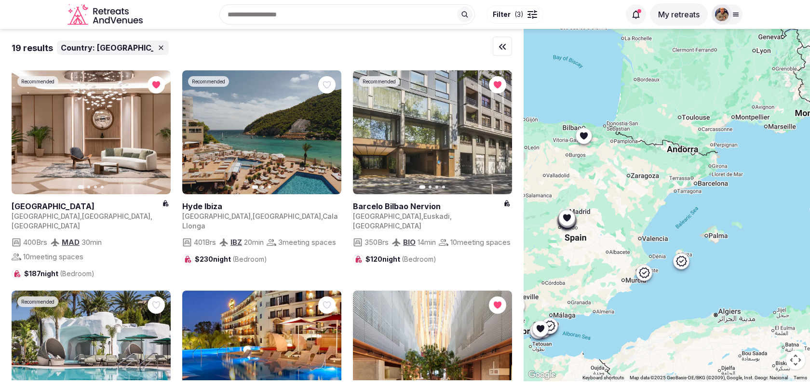
drag, startPoint x: 748, startPoint y: 203, endPoint x: 595, endPoint y: 210, distance: 153.6
click at [596, 207] on div at bounding box center [667, 205] width 287 height 353
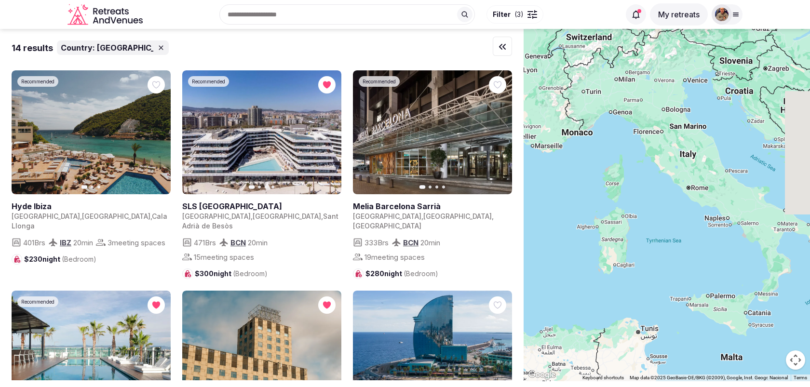
drag, startPoint x: 701, startPoint y: 188, endPoint x: 597, endPoint y: 184, distance: 104.3
click at [597, 184] on div at bounding box center [667, 205] width 287 height 353
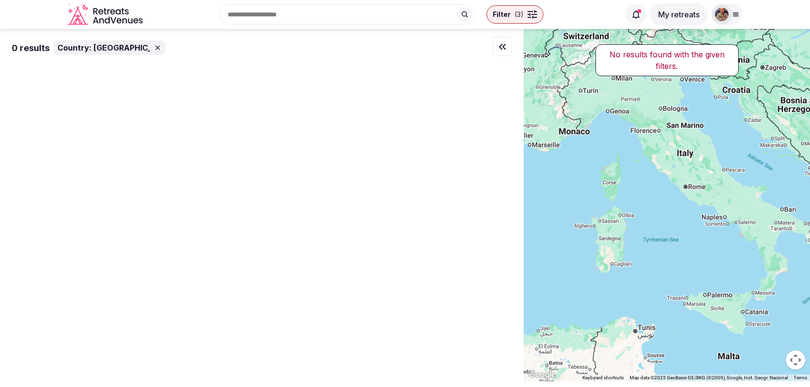
click at [154, 48] on icon at bounding box center [158, 48] width 8 height 8
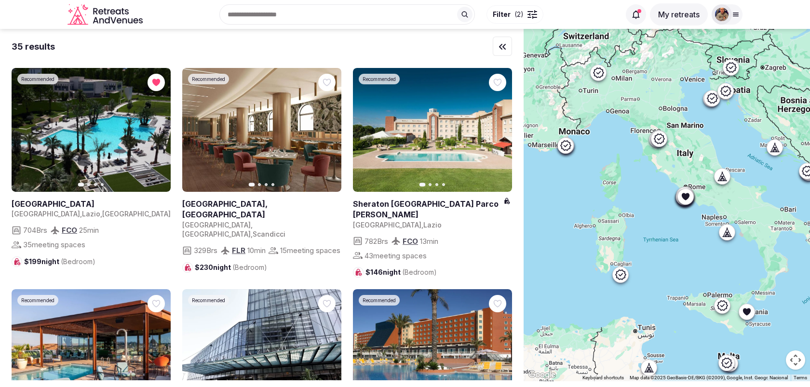
click at [570, 150] on icon at bounding box center [566, 145] width 12 height 12
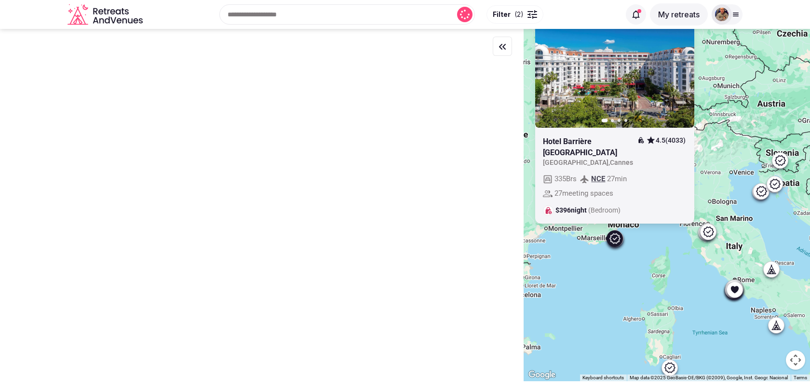
drag, startPoint x: 574, startPoint y: 180, endPoint x: 623, endPoint y: 274, distance: 106.2
click at [623, 274] on div "Recommended Previous slide Next slide Hotel Barrière Le Majestic Cannes 4.5 (40…" at bounding box center [667, 205] width 287 height 353
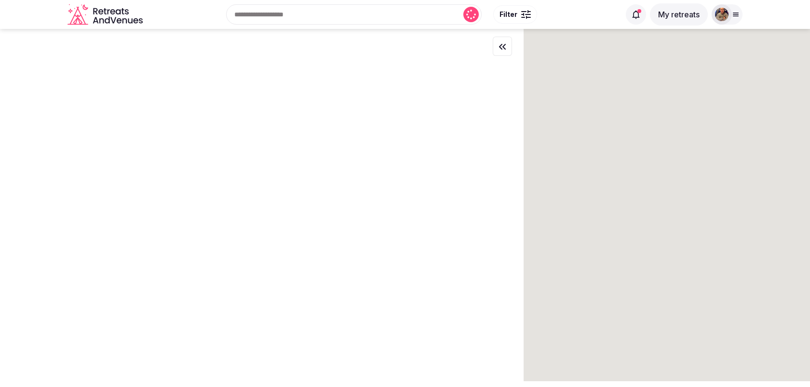
click at [726, 17] on img at bounding box center [722, 15] width 14 height 14
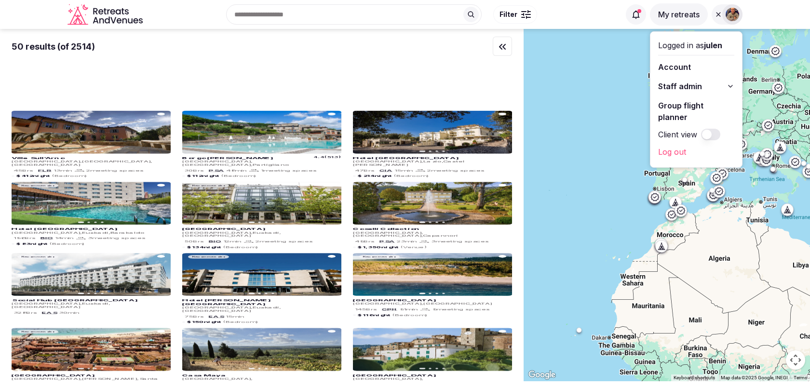
click at [680, 82] on span "Staff admin" at bounding box center [680, 87] width 44 height 12
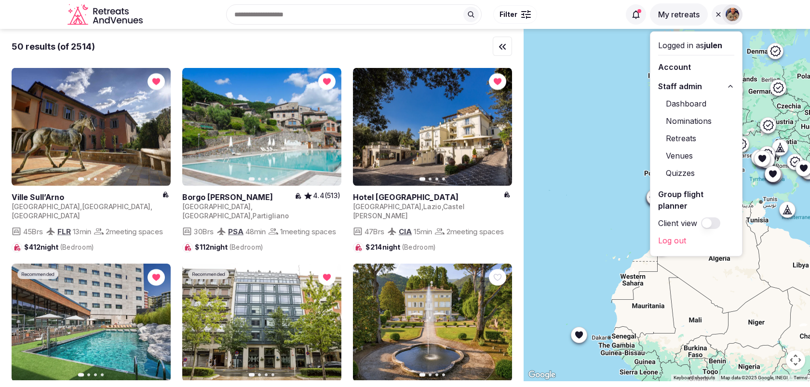
click at [678, 161] on link "Venues" at bounding box center [696, 155] width 76 height 15
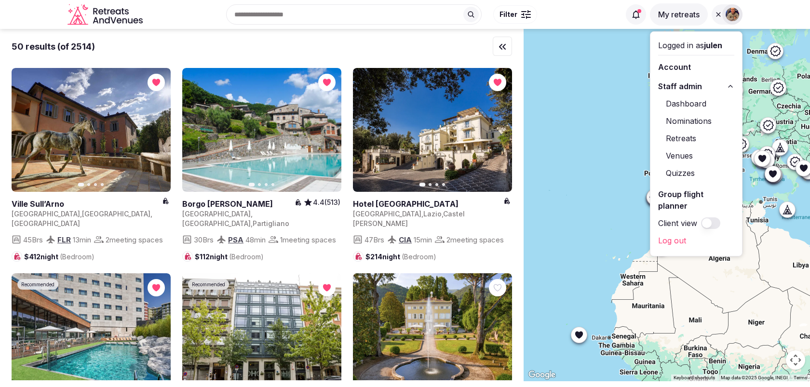
click at [679, 156] on link "Venues" at bounding box center [696, 155] width 76 height 15
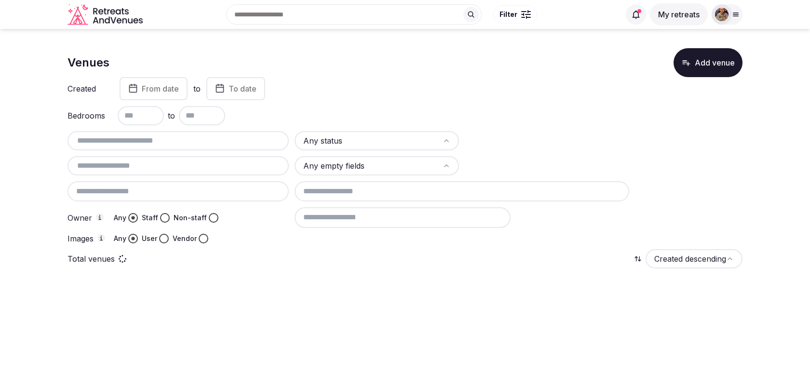
click at [233, 146] on div at bounding box center [178, 140] width 221 height 19
click at [232, 132] on div at bounding box center [178, 140] width 221 height 19
click at [233, 137] on input "text" at bounding box center [178, 141] width 214 height 12
type input "**********"
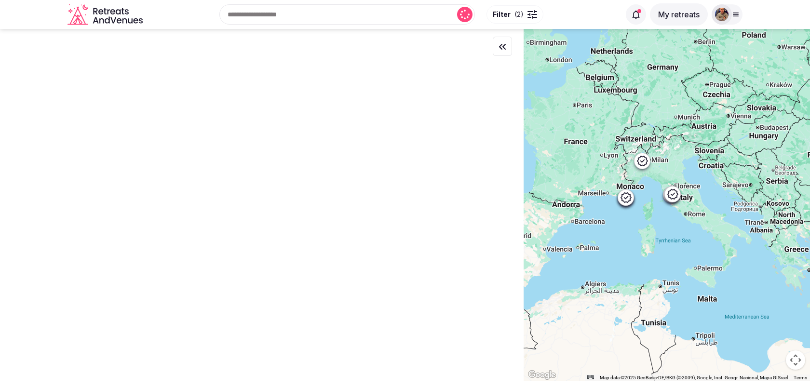
click at [628, 197] on icon at bounding box center [626, 198] width 12 height 12
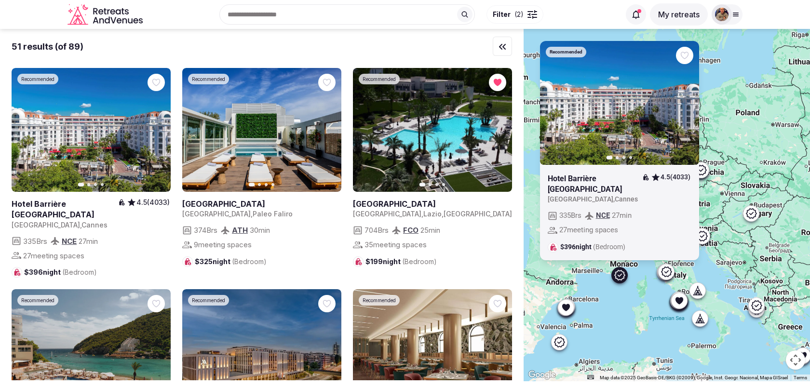
drag, startPoint x: 661, startPoint y: 198, endPoint x: 655, endPoint y: 277, distance: 78.9
click at [655, 277] on div "Recommended Previous slide Next slide Hotel [GEOGRAPHIC_DATA] [GEOGRAPHIC_DATA]…" at bounding box center [667, 205] width 287 height 353
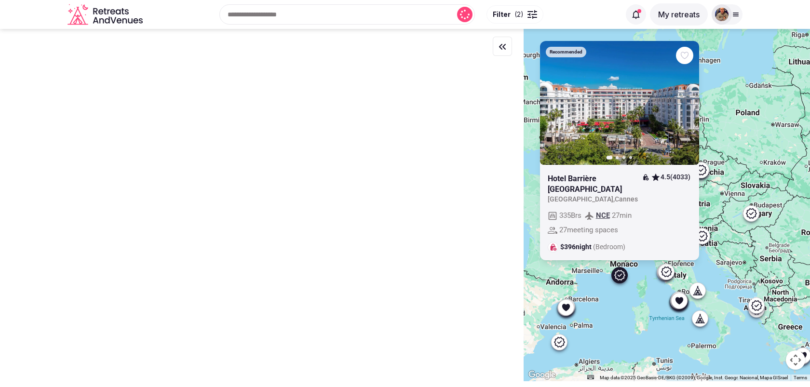
click at [0, 0] on icon "button" at bounding box center [0, 0] width 0 height 0
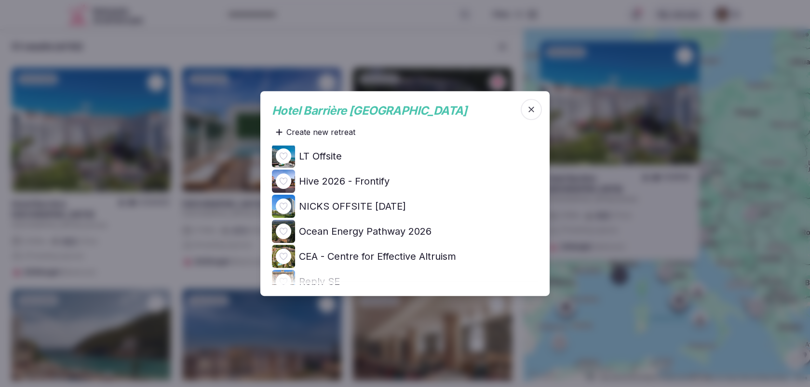
scroll to position [232, 0]
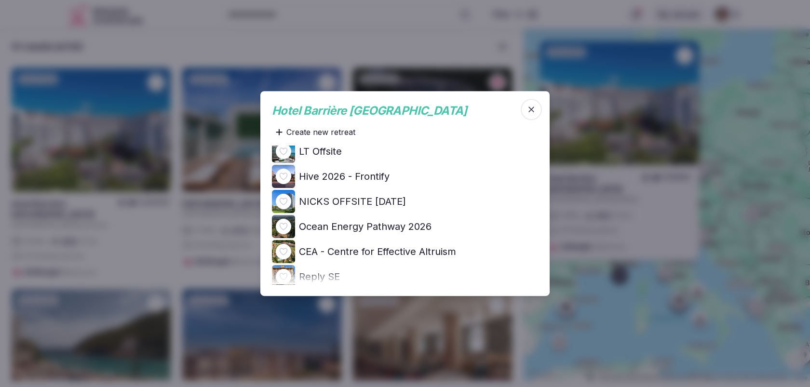
click at [373, 178] on h4 "Hive 2026 - Frontify" at bounding box center [344, 177] width 91 height 14
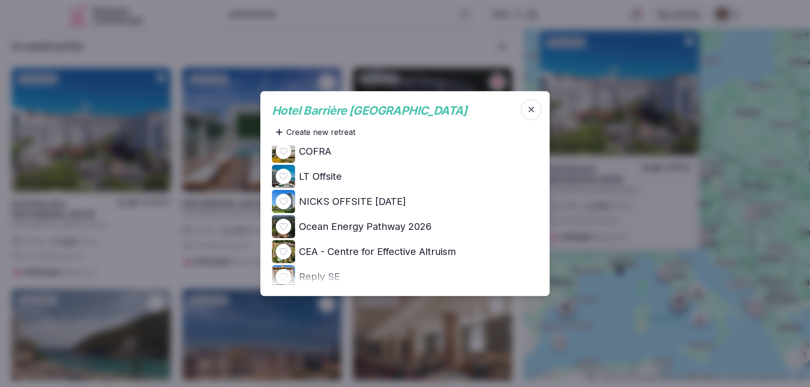
scroll to position [0, 0]
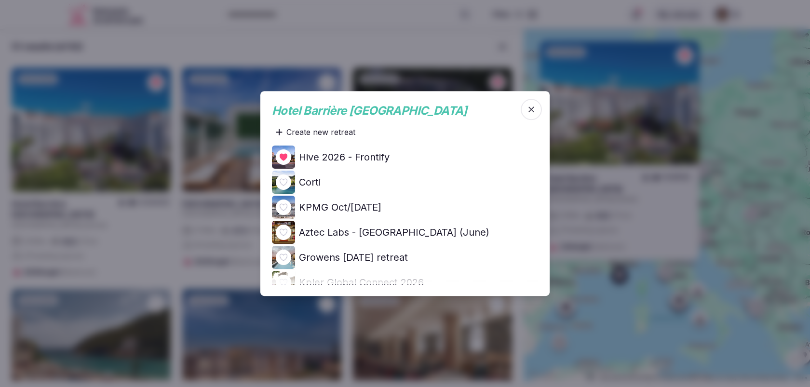
click at [531, 109] on icon "button" at bounding box center [532, 110] width 6 height 6
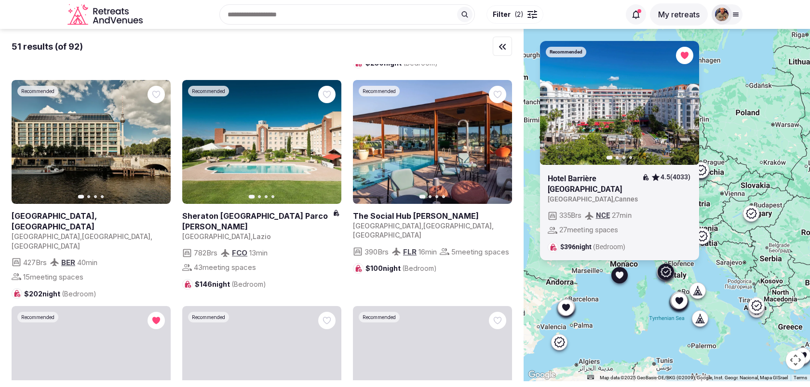
scroll to position [427, 0]
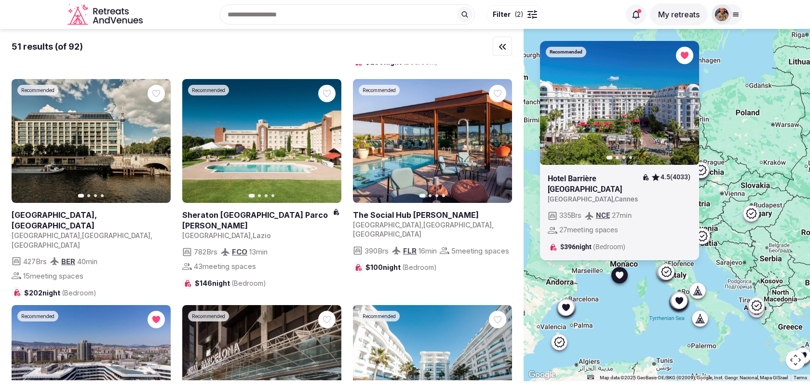
click at [618, 307] on div "Recommended Previous slide Next slide Hotel Barrière Le Majestic Cannes 4.5 (40…" at bounding box center [667, 205] width 287 height 353
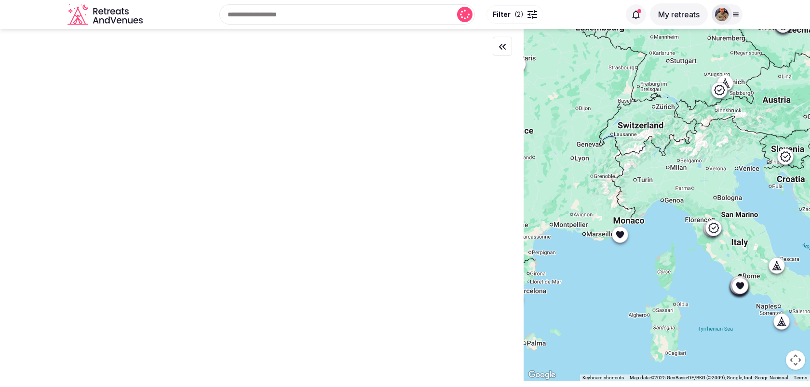
scroll to position [0, 0]
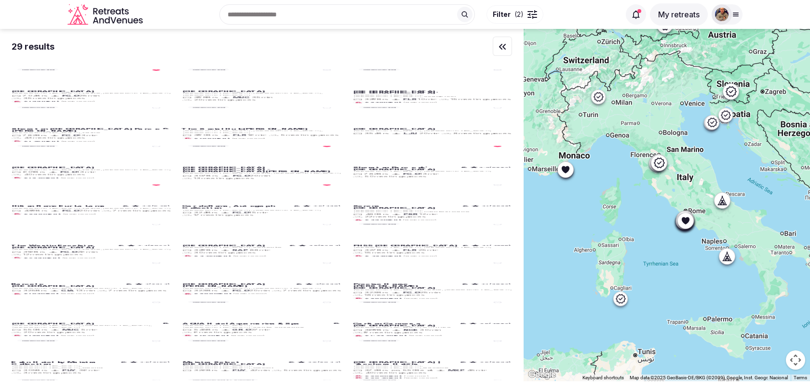
drag, startPoint x: 660, startPoint y: 279, endPoint x: 602, endPoint y: 212, distance: 88.2
click at [602, 212] on div at bounding box center [667, 205] width 287 height 353
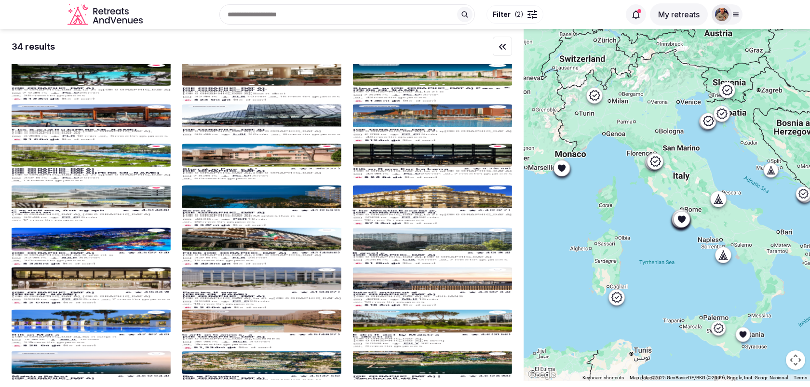
click at [617, 302] on icon at bounding box center [617, 298] width 12 height 12
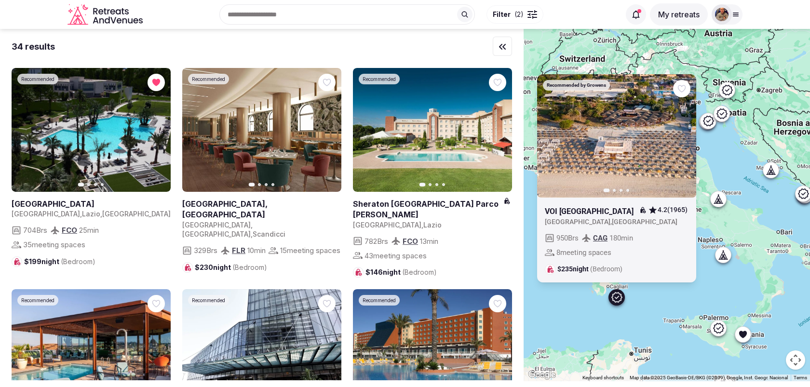
click at [0, 0] on icon "button" at bounding box center [0, 0] width 0 height 0
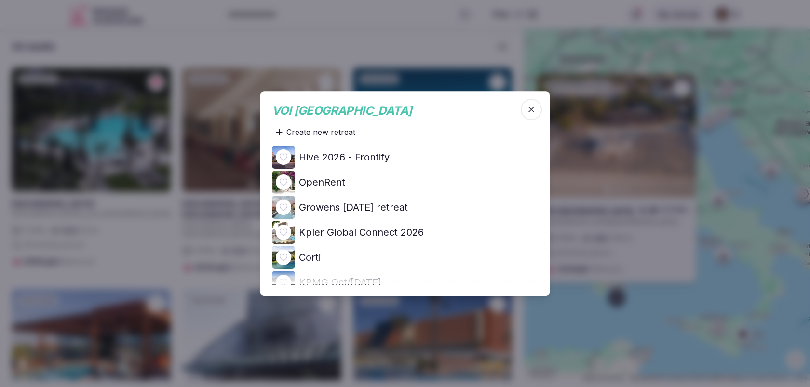
click at [364, 154] on h4 "Hive 2026 - Frontify" at bounding box center [344, 158] width 91 height 14
click at [526, 111] on span "button" at bounding box center [531, 109] width 21 height 21
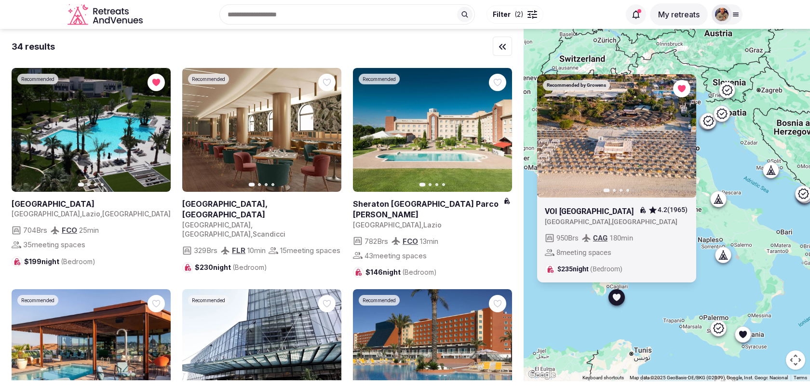
click at [700, 293] on div "Recommended by Growens Previous slide Next slide VOI Tanka Village 4.2 (1965) I…" at bounding box center [667, 205] width 287 height 353
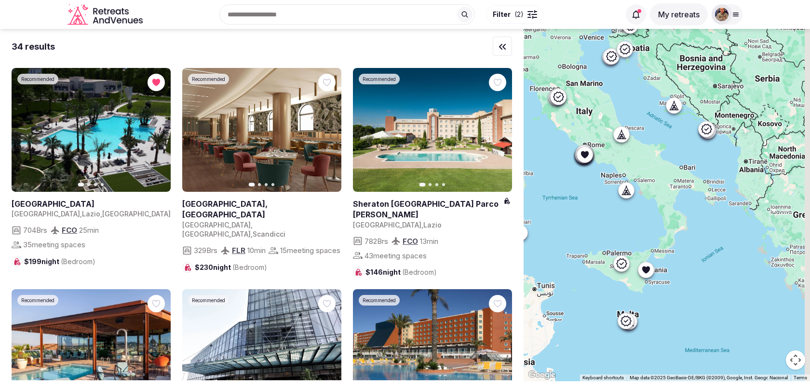
drag, startPoint x: 712, startPoint y: 282, endPoint x: 611, endPoint y: 214, distance: 122.4
click at [611, 214] on div at bounding box center [667, 205] width 287 height 353
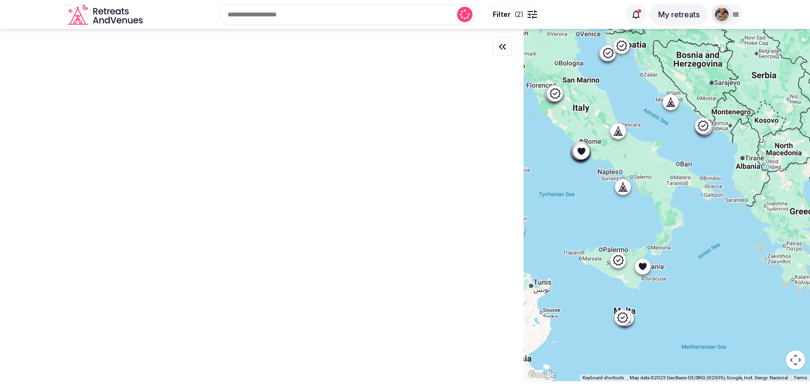
click at [646, 271] on icon at bounding box center [643, 266] width 10 height 10
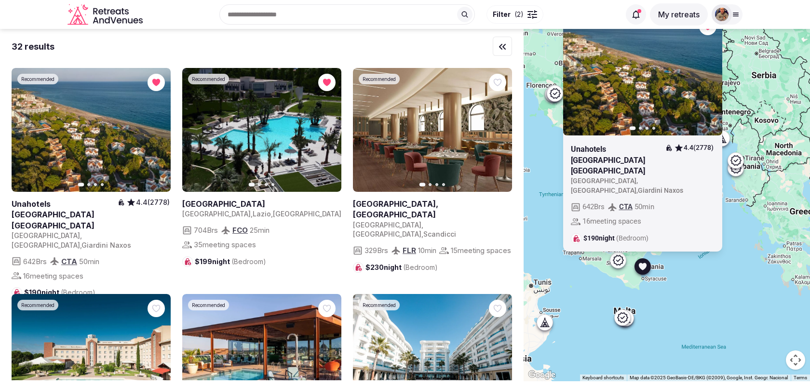
click at [0, 0] on icon "button" at bounding box center [0, 0] width 0 height 0
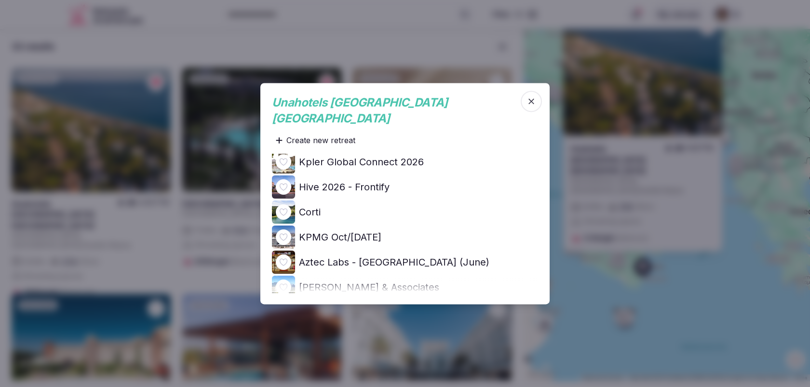
scroll to position [55, 0]
click at [386, 179] on h4 "Hive 2026 - Frontify" at bounding box center [344, 186] width 91 height 14
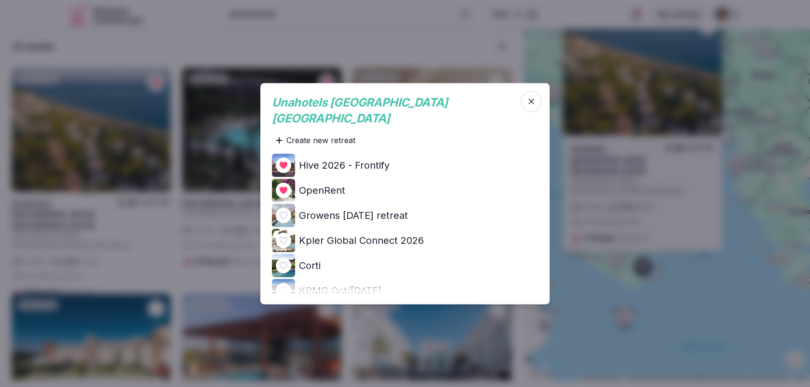
click at [528, 103] on span "button" at bounding box center [531, 101] width 21 height 21
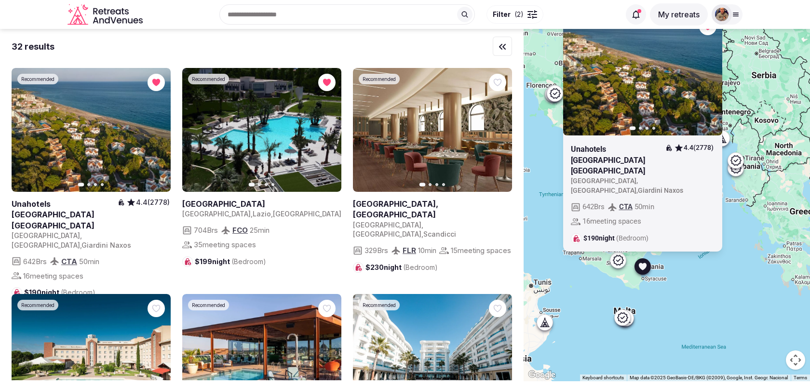
click at [575, 270] on div "Recommended Previous slide Next slide Unahotels Naxos Beach Sicilia 4.4 (2778) …" at bounding box center [667, 205] width 287 height 353
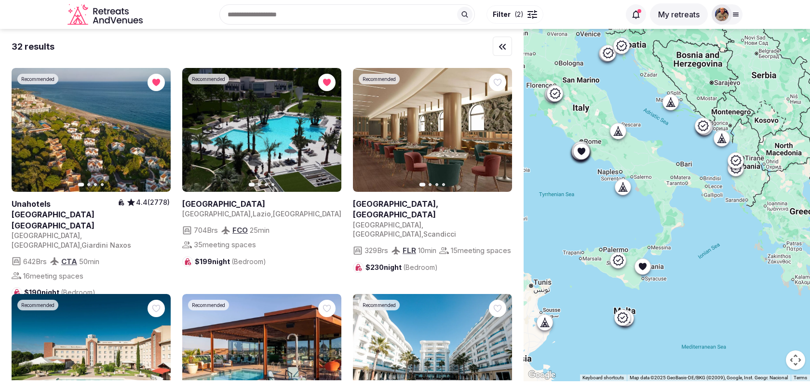
click at [628, 321] on icon at bounding box center [623, 318] width 12 height 12
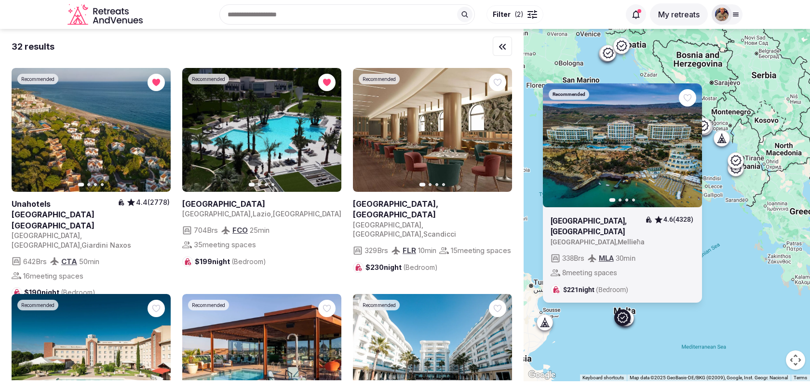
click at [632, 316] on div at bounding box center [625, 318] width 15 height 15
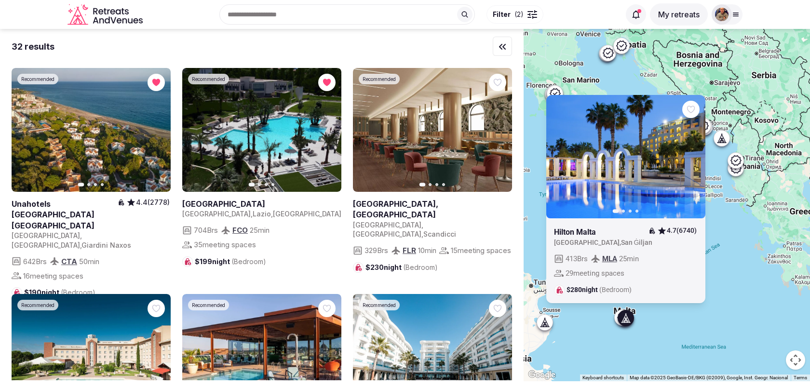
click at [617, 317] on icon at bounding box center [623, 318] width 12 height 12
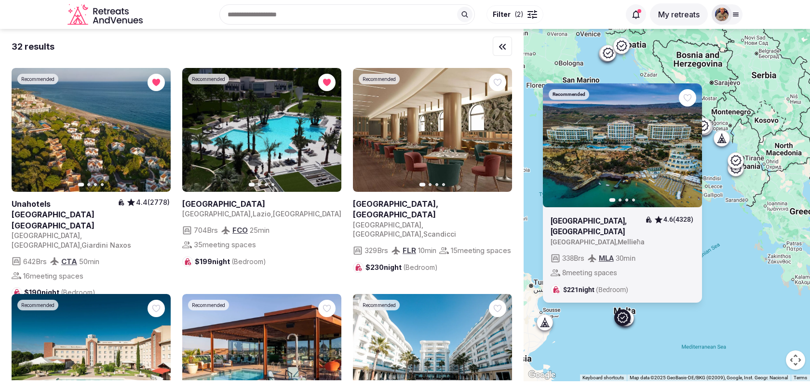
click at [0, 0] on icon "button" at bounding box center [0, 0] width 0 height 0
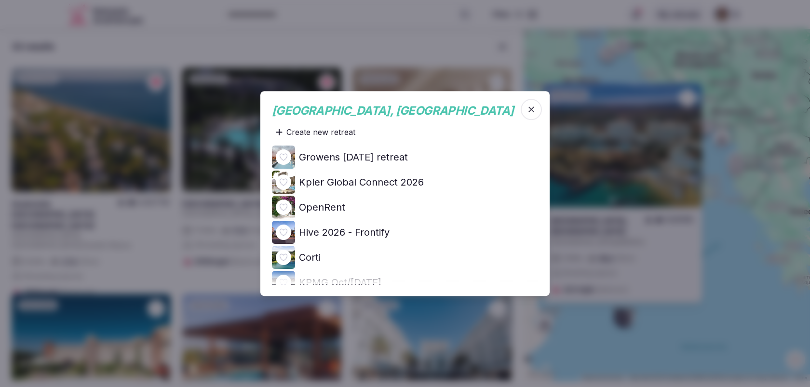
click at [379, 239] on h4 "Hive 2026 - Frontify" at bounding box center [344, 233] width 91 height 14
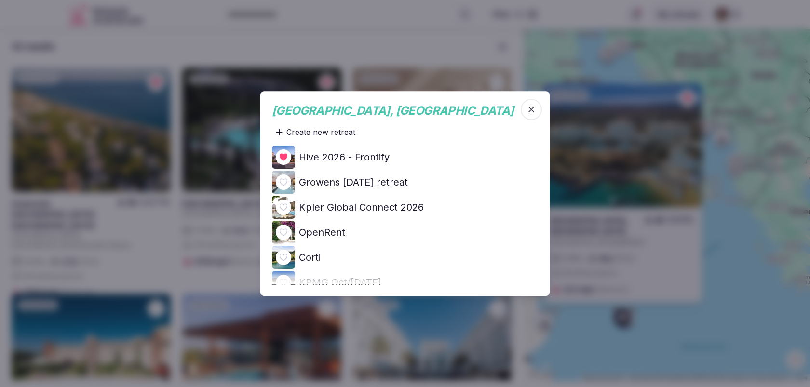
click at [532, 107] on icon "button" at bounding box center [532, 110] width 6 height 6
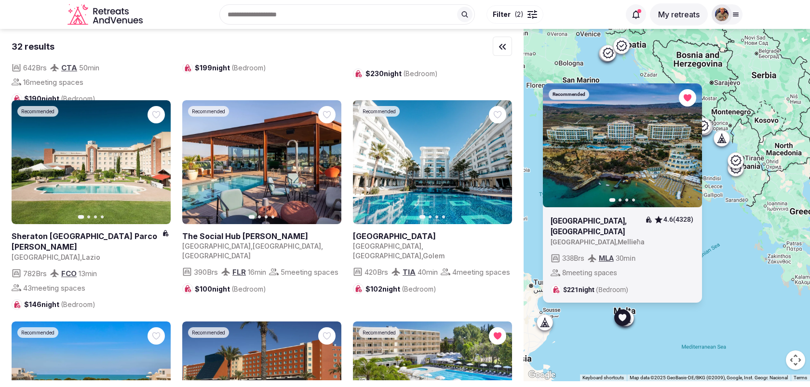
scroll to position [194, 0]
click at [700, 309] on div "Recommended Previous slide Next slide Radisson Blu Resort & Spa, Malta Golden S…" at bounding box center [667, 205] width 287 height 353
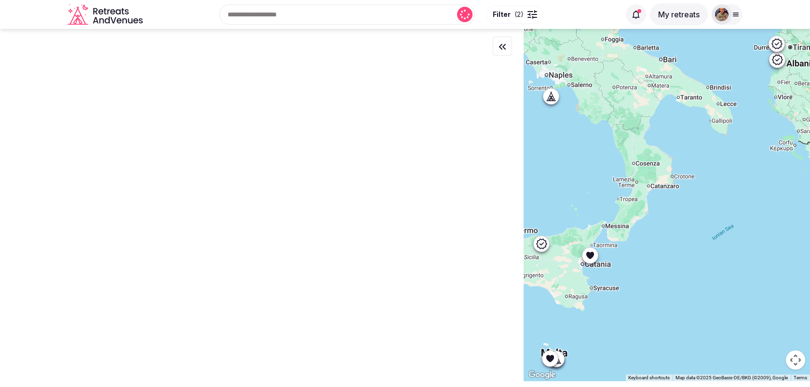
scroll to position [0, 0]
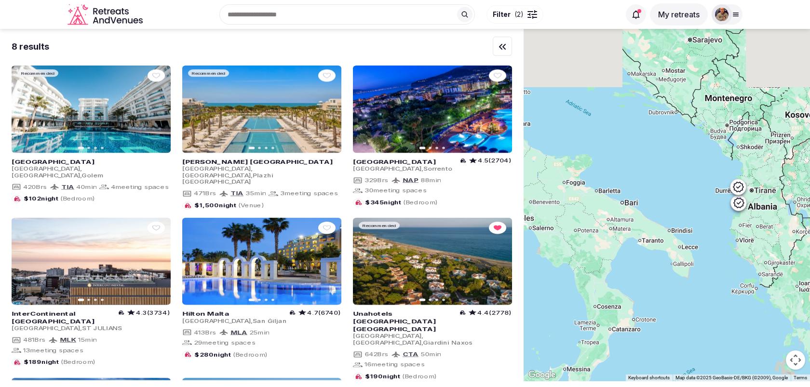
drag, startPoint x: 717, startPoint y: 164, endPoint x: 679, endPoint y: 311, distance: 151.6
click at [679, 311] on div at bounding box center [667, 205] width 287 height 353
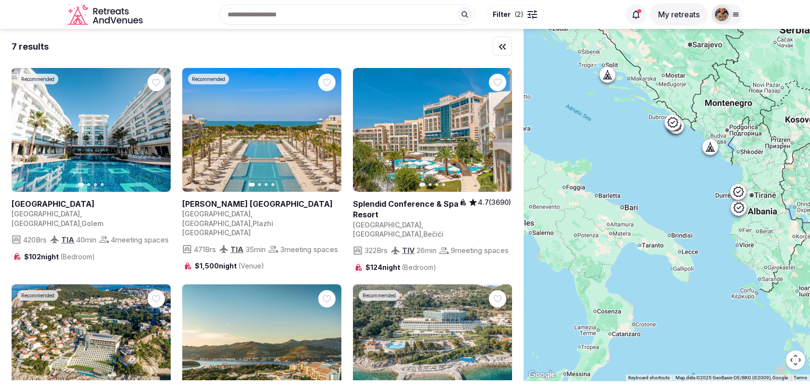
click at [712, 146] on icon at bounding box center [712, 147] width 4 height 9
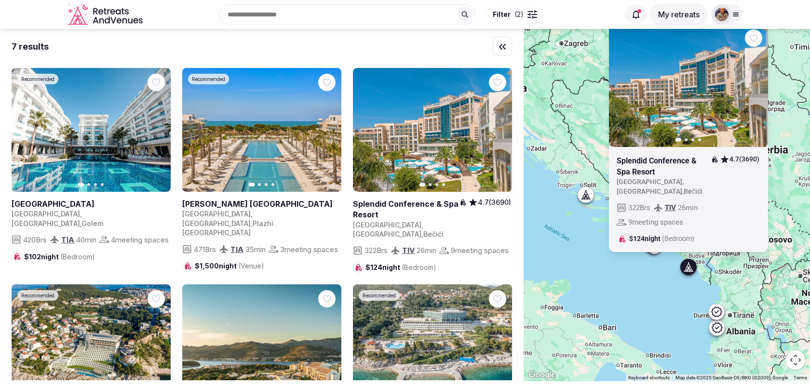
drag, startPoint x: 687, startPoint y: 182, endPoint x: 665, endPoint y: 303, distance: 123.0
click at [665, 303] on div "Previous slide Next slide Splendid Conference & Spa Resort 4.7 (3690) Montenegr…" at bounding box center [667, 205] width 287 height 353
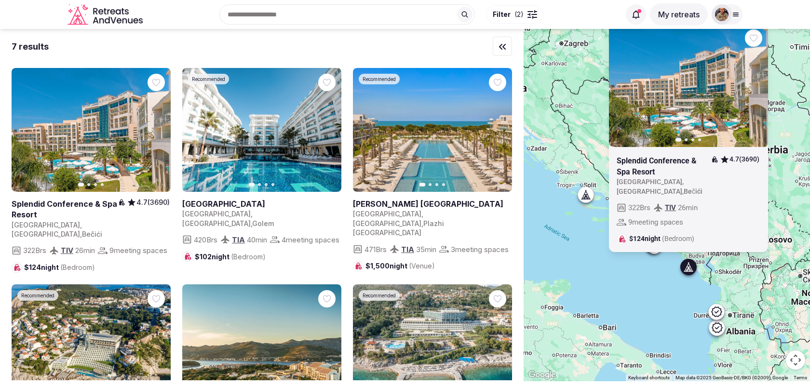
click at [716, 311] on icon at bounding box center [717, 312] width 12 height 12
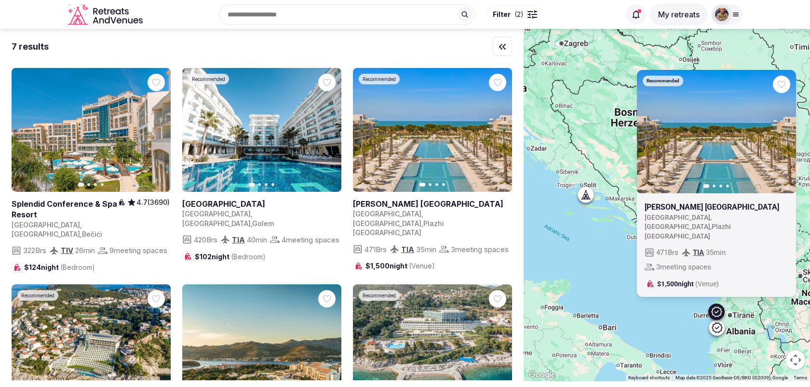
click at [0, 0] on icon "button" at bounding box center [0, 0] width 0 height 0
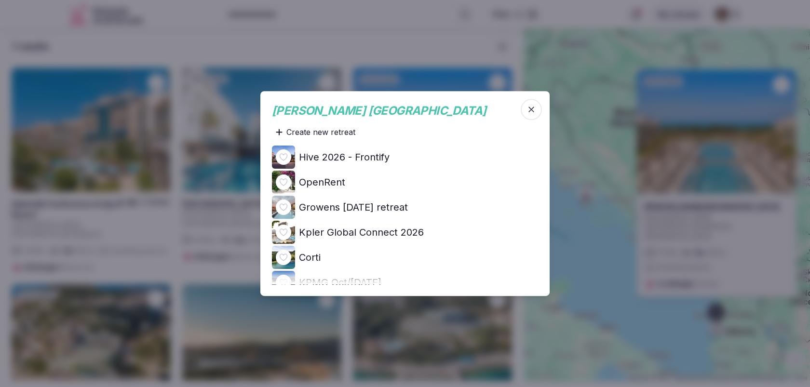
click at [368, 160] on h4 "Hive 2026 - Frontify" at bounding box center [344, 158] width 91 height 14
click at [537, 112] on span "button" at bounding box center [531, 109] width 21 height 21
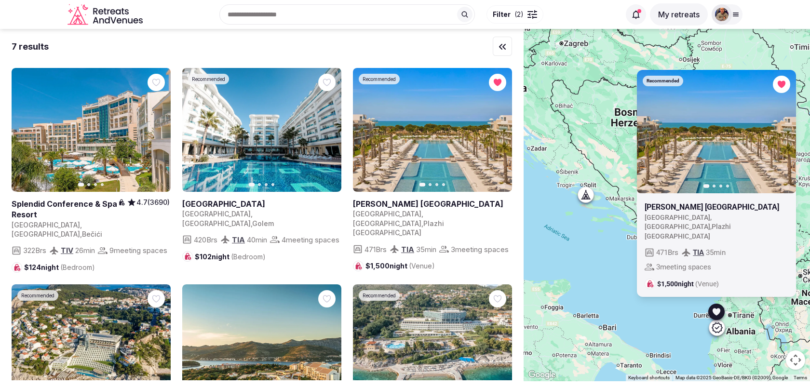
click at [598, 253] on div "Recommended Previous slide Next slide Meliá Durres Albania Albania , Durrës Cou…" at bounding box center [667, 205] width 287 height 353
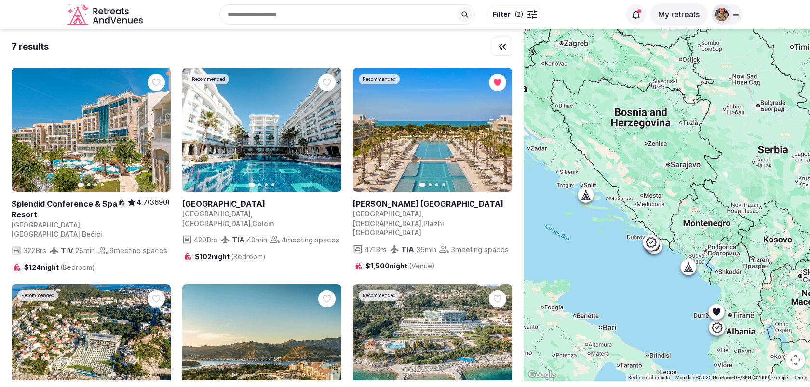
click at [589, 193] on icon at bounding box center [586, 195] width 10 height 10
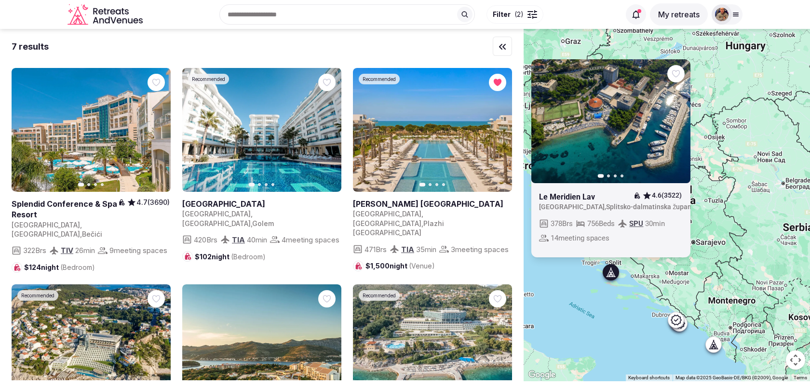
drag, startPoint x: 588, startPoint y: 254, endPoint x: 614, endPoint y: 331, distance: 81.9
click at [614, 331] on div "Previous slide Next slide Le Meridien Lav 4.6 (3522) Croatia , Splitsko-dalmati…" at bounding box center [667, 205] width 287 height 353
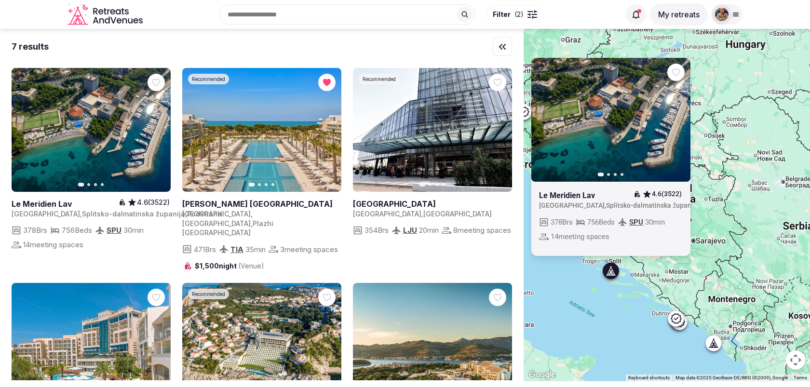
click at [0, 0] on icon "button" at bounding box center [0, 0] width 0 height 0
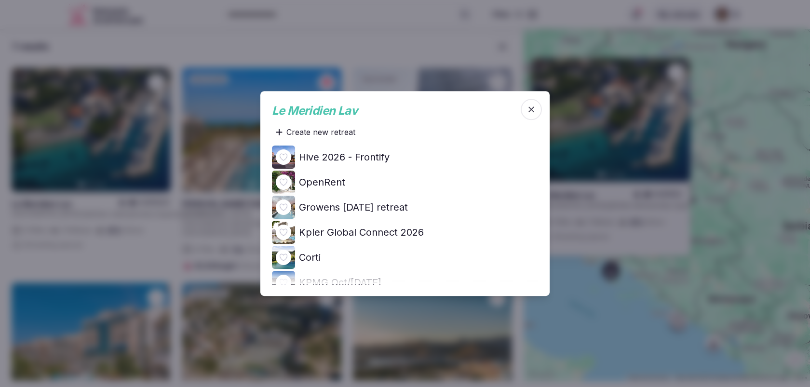
click at [378, 156] on h4 "Hive 2026 - Frontify" at bounding box center [344, 158] width 91 height 14
click at [533, 106] on icon "button" at bounding box center [532, 110] width 10 height 10
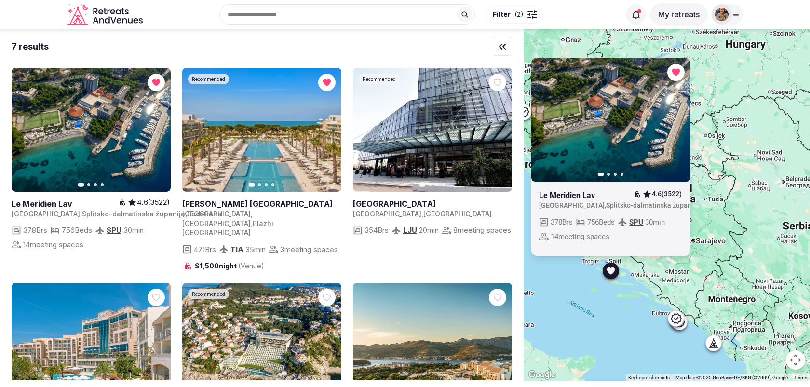
click at [554, 285] on div "Previous slide Next slide Le Meridien Lav 4.6 (3522) Croatia , Splitsko-dalmati…" at bounding box center [667, 205] width 287 height 353
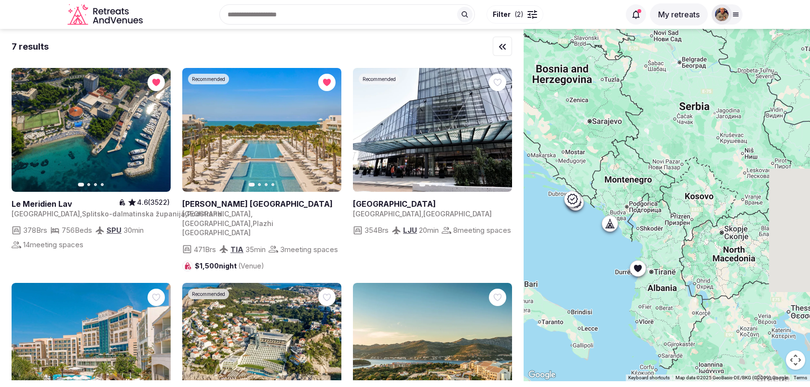
drag, startPoint x: 698, startPoint y: 253, endPoint x: 592, endPoint y: 131, distance: 161.4
click at [592, 131] on div at bounding box center [667, 205] width 287 height 353
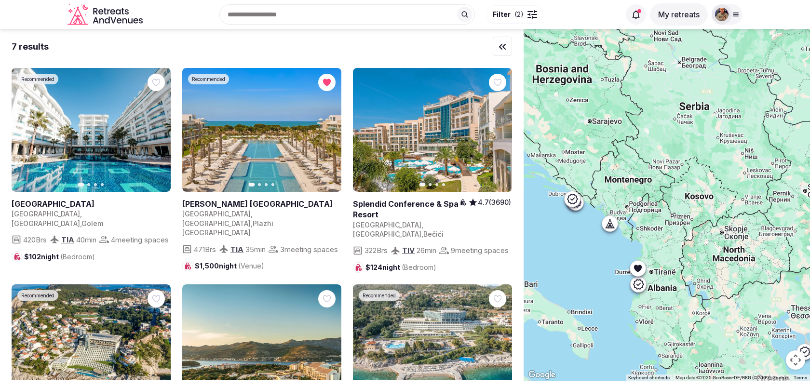
click at [574, 202] on icon at bounding box center [573, 199] width 12 height 12
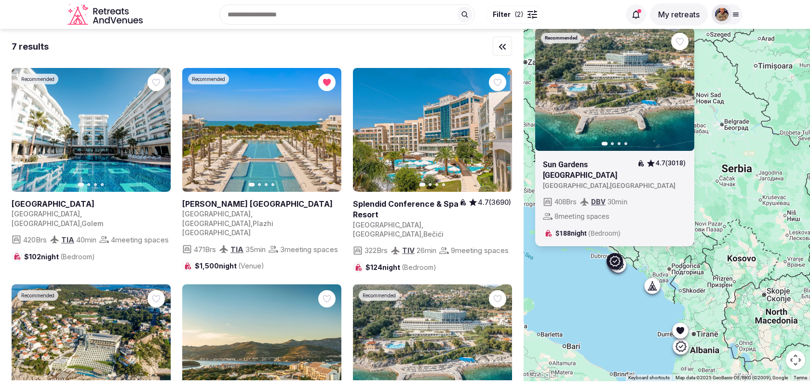
drag, startPoint x: 579, startPoint y: 230, endPoint x: 622, endPoint y: 294, distance: 76.8
click at [622, 294] on div "Recommended Previous slide Next slide Sun Gardens Dubrovnik 4.7 (3018) Croatia …" at bounding box center [667, 205] width 287 height 353
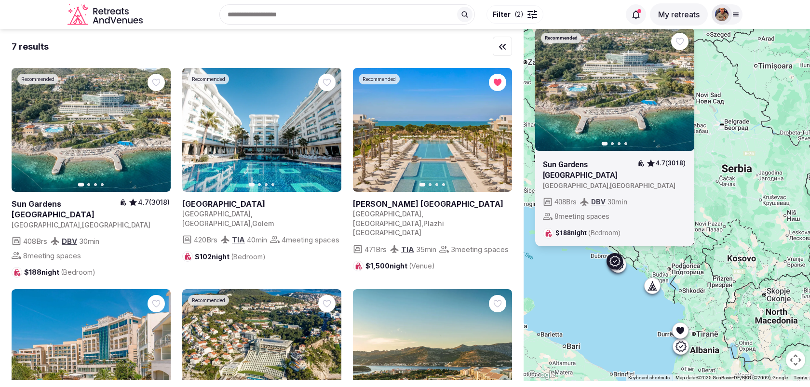
click at [0, 0] on icon "button" at bounding box center [0, 0] width 0 height 0
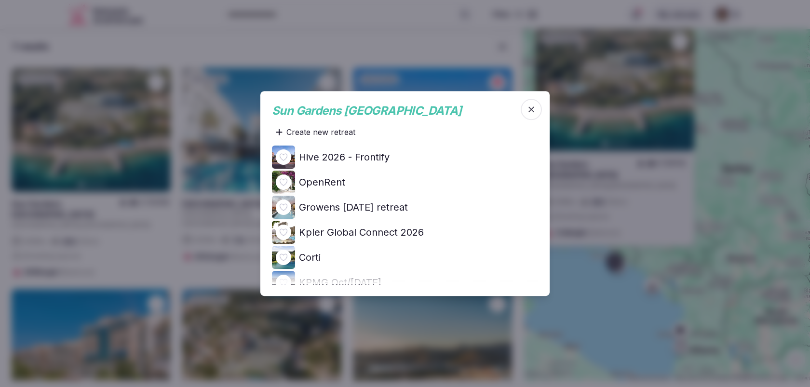
click at [357, 154] on h4 "Hive 2026 - Frontify" at bounding box center [344, 158] width 91 height 14
click at [534, 108] on icon "button" at bounding box center [532, 110] width 10 height 10
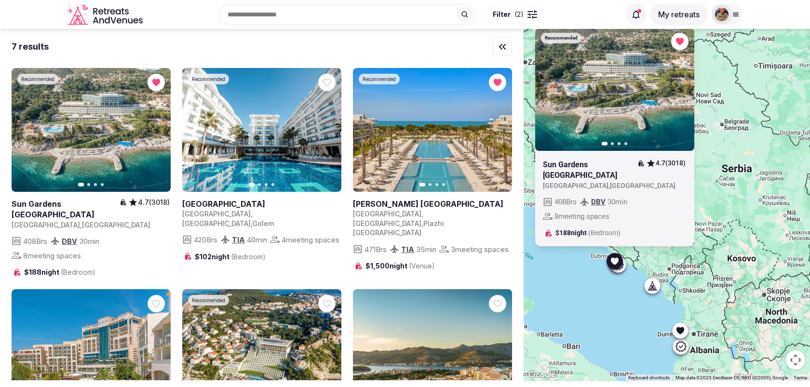
click at [566, 281] on div "Recommended Previous slide Next slide Sun Gardens Dubrovnik 4.7 (3018) Croatia …" at bounding box center [667, 205] width 287 height 353
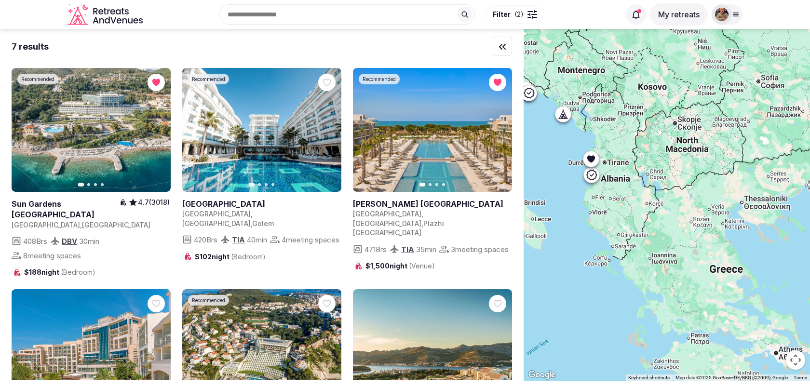
drag, startPoint x: 625, startPoint y: 319, endPoint x: 532, endPoint y: 127, distance: 213.1
click at [532, 127] on div at bounding box center [667, 205] width 287 height 353
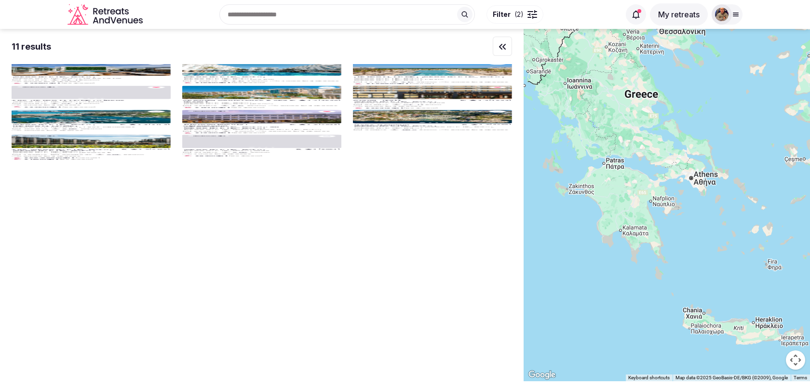
drag, startPoint x: 748, startPoint y: 201, endPoint x: 672, endPoint y: 66, distance: 154.9
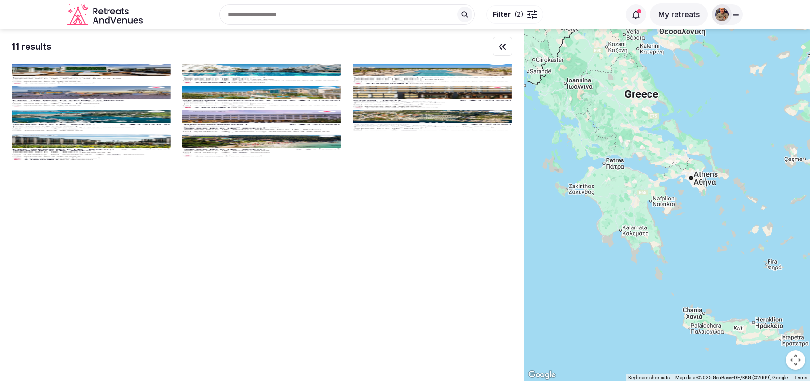
click at [673, 66] on div at bounding box center [667, 205] width 287 height 353
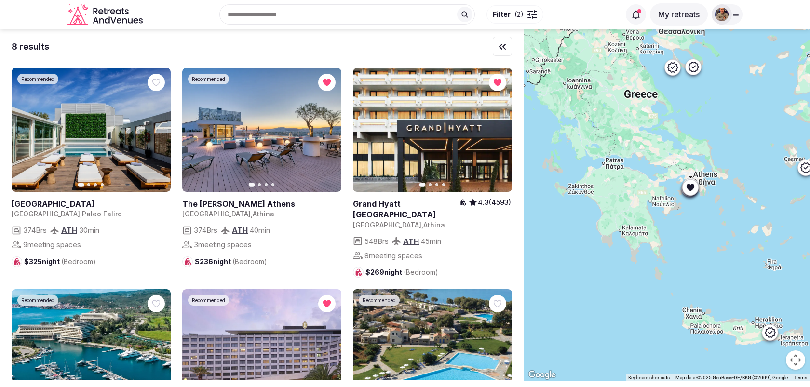
click at [695, 70] on icon at bounding box center [694, 67] width 12 height 12
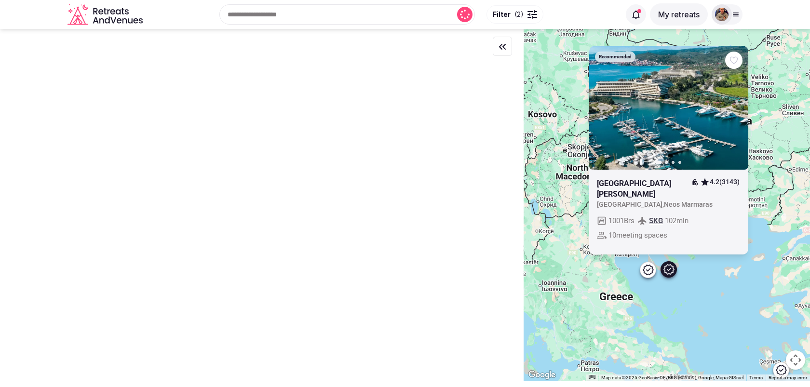
drag, startPoint x: 690, startPoint y: 100, endPoint x: 665, endPoint y: 306, distance: 207.4
click at [665, 306] on div "Recommended Previous slide Next slide Porto Carras Grand Resort 4.2 (3143) Gree…" at bounding box center [667, 205] width 287 height 353
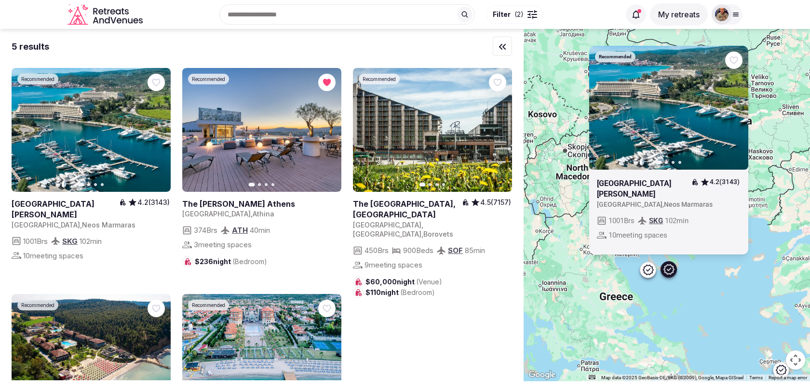
click at [647, 272] on icon at bounding box center [649, 270] width 12 height 12
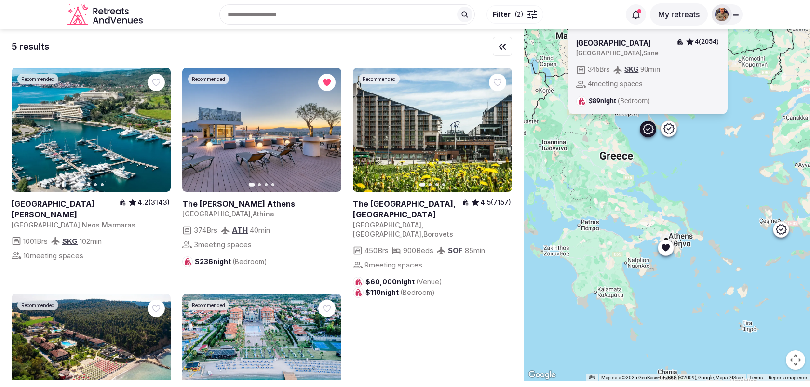
drag, startPoint x: 681, startPoint y: 308, endPoint x: 681, endPoint y: 164, distance: 144.7
click at [681, 164] on div "Recommended Previous slide Next slide Simantro Resort 4 (2054) Greece , Sane 34…" at bounding box center [667, 205] width 287 height 353
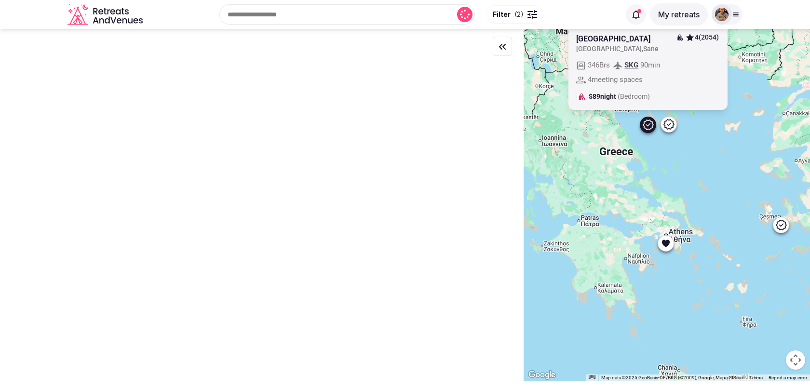
click at [667, 248] on div at bounding box center [665, 243] width 15 height 15
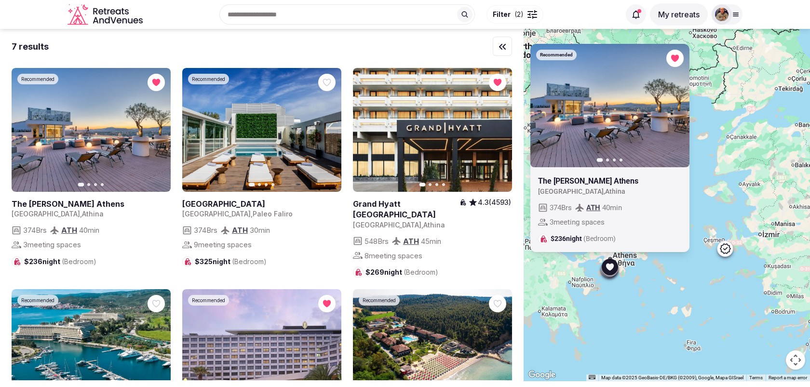
drag, startPoint x: 715, startPoint y: 251, endPoint x: 658, endPoint y: 276, distance: 61.6
click at [658, 276] on div "Recommended Previous slide Next slide The Stanley Athens Greece , Athina 374 Br…" at bounding box center [667, 205] width 287 height 353
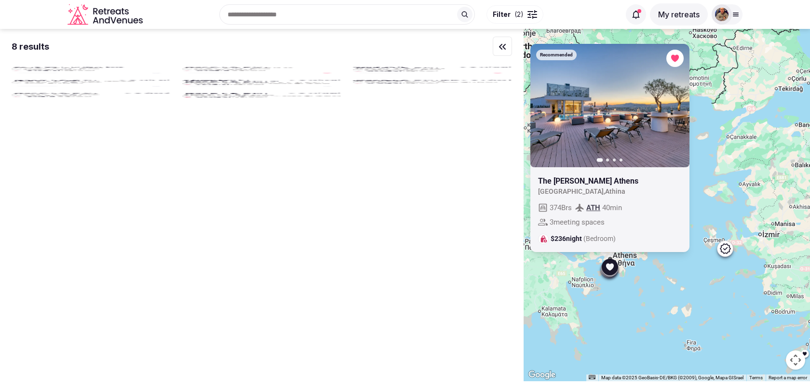
click at [725, 250] on icon at bounding box center [726, 249] width 12 height 12
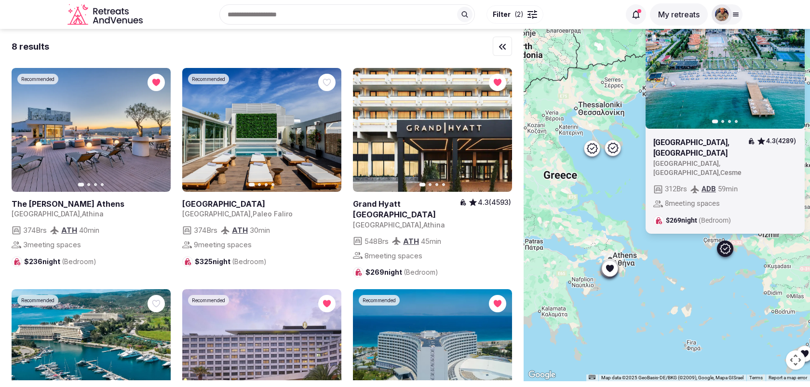
click at [620, 304] on div "Recommended Previous slide Next slide Radisson Blu Resort & Spa, Cesme 4.3 (428…" at bounding box center [667, 205] width 287 height 353
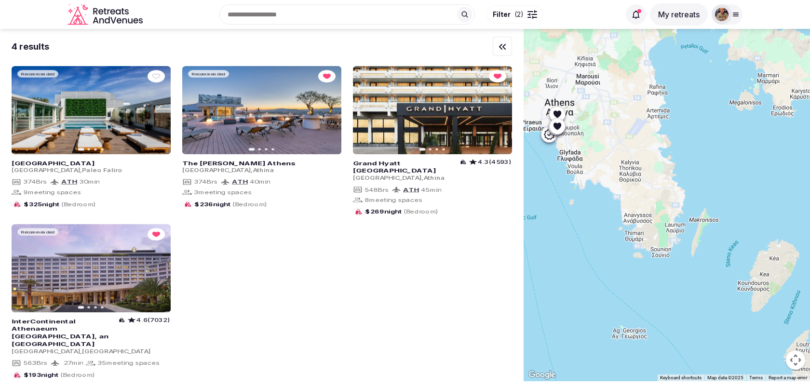
drag, startPoint x: 588, startPoint y: 162, endPoint x: 618, endPoint y: 186, distance: 38.7
click at [618, 186] on div at bounding box center [667, 205] width 287 height 353
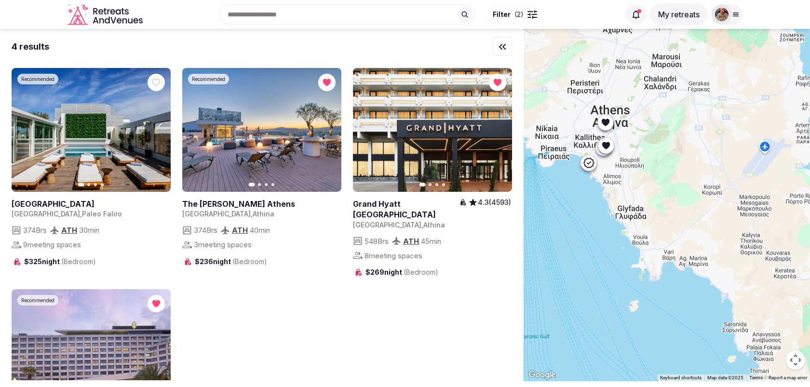
click at [590, 166] on icon at bounding box center [589, 163] width 12 height 12
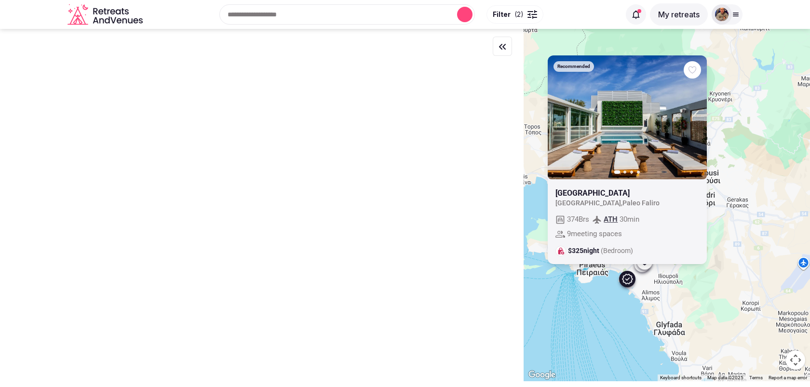
drag, startPoint x: 577, startPoint y: 196, endPoint x: 615, endPoint y: 313, distance: 122.8
click at [615, 313] on div "Recommended Previous slide Next slide Athens Marriott Hotel Greece , Paleo Fali…" at bounding box center [667, 205] width 287 height 353
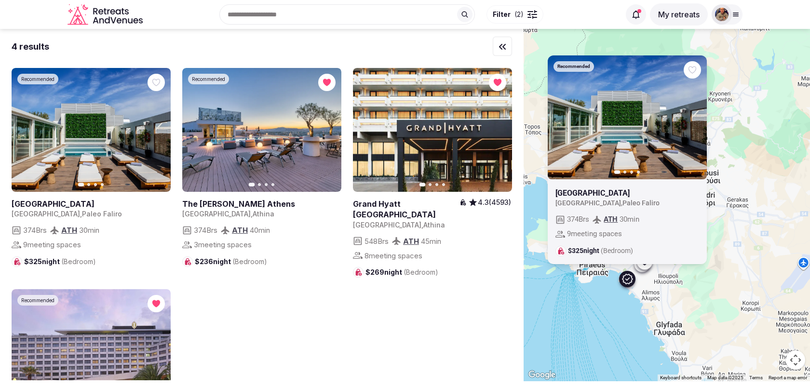
click at [693, 118] on icon "button" at bounding box center [694, 117] width 8 height 8
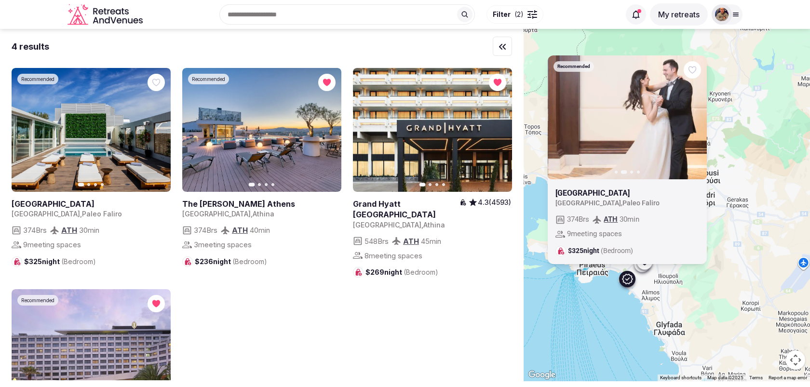
click at [693, 118] on icon "button" at bounding box center [694, 117] width 8 height 8
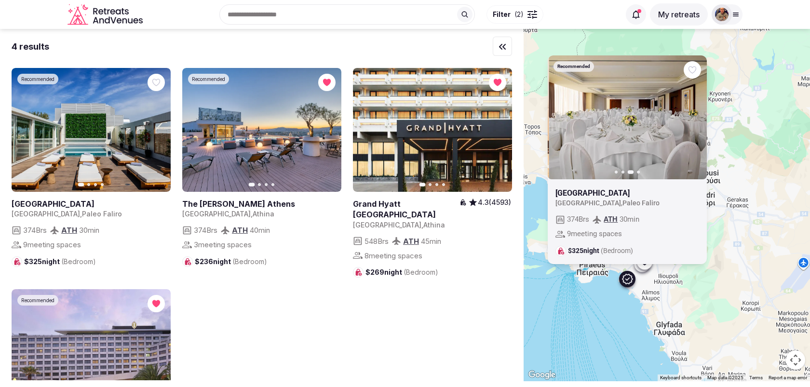
click at [693, 118] on icon "button" at bounding box center [694, 117] width 8 height 8
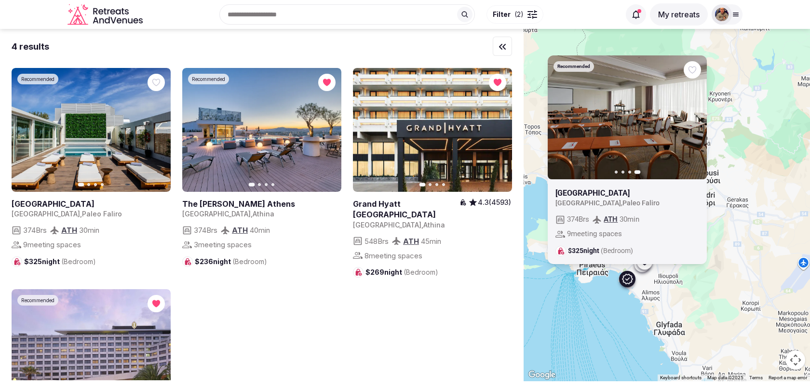
click at [630, 297] on div "Recommended Previous slide Next slide Athens Marriott Hotel Greece , Paleo Fali…" at bounding box center [667, 205] width 287 height 353
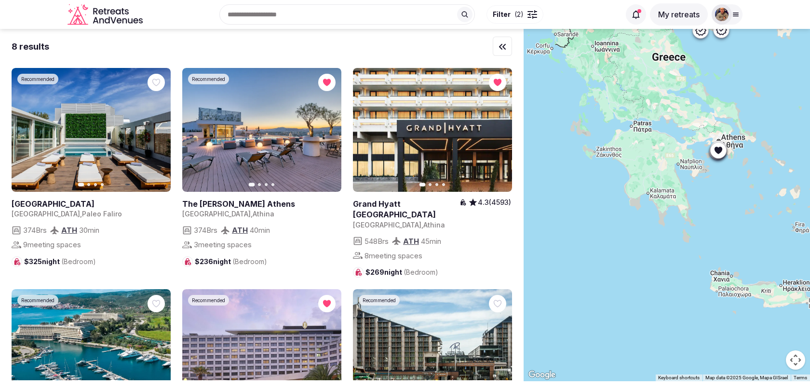
drag, startPoint x: 603, startPoint y: 255, endPoint x: 690, endPoint y: 92, distance: 185.4
click at [691, 92] on div at bounding box center [667, 205] width 287 height 353
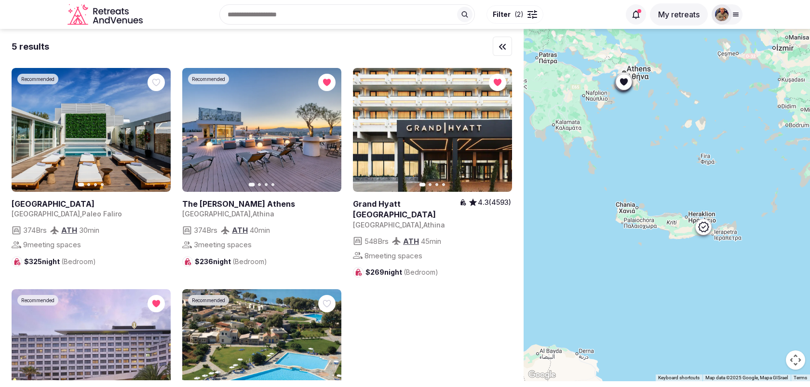
drag, startPoint x: 736, startPoint y: 251, endPoint x: 630, endPoint y: 178, distance: 129.0
click at [630, 178] on div at bounding box center [667, 205] width 287 height 353
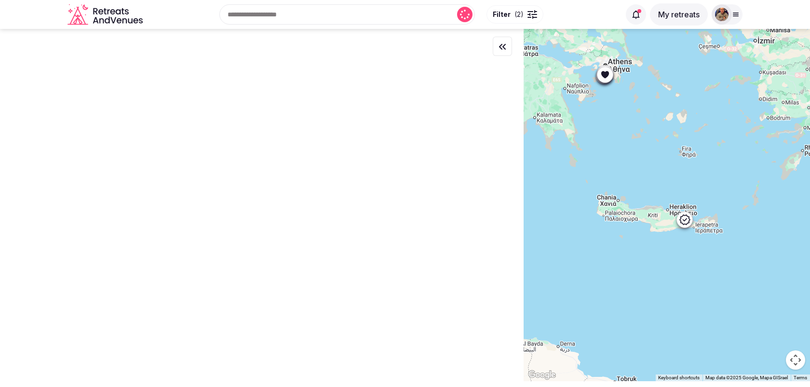
click at [687, 222] on icon at bounding box center [685, 220] width 12 height 12
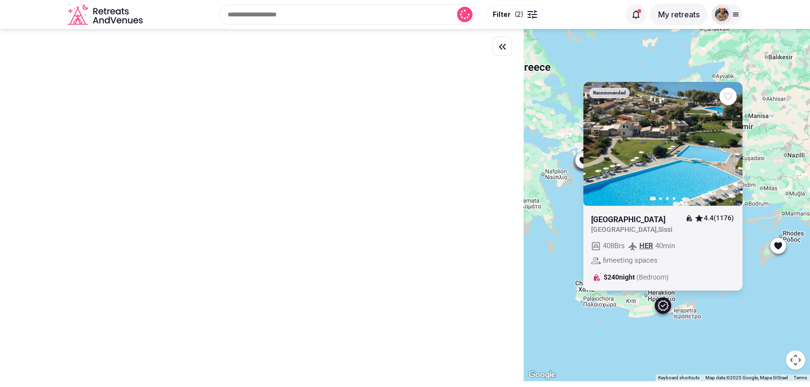
drag, startPoint x: 665, startPoint y: 246, endPoint x: 643, endPoint y: 333, distance: 89.5
click at [643, 333] on div "Recommended Previous slide Next slide Kalimera Kriti Hotel and Village Resort 4…" at bounding box center [667, 205] width 287 height 353
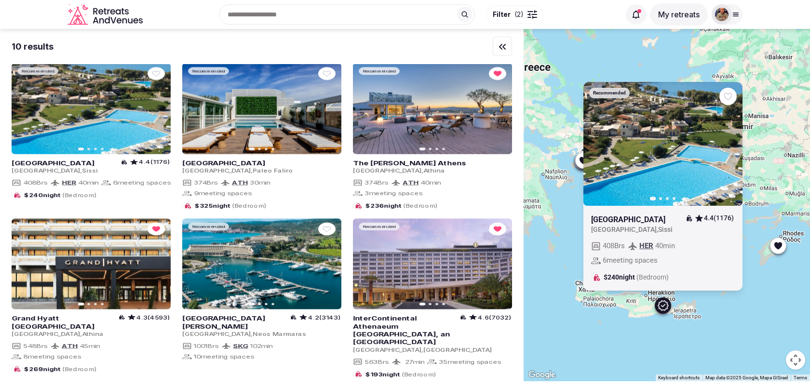
drag, startPoint x: 559, startPoint y: 327, endPoint x: 708, endPoint y: 303, distance: 150.9
click at [706, 303] on div "Recommended Previous slide Next slide Kalimera Kriti Hotel and Village Resort 4…" at bounding box center [667, 205] width 287 height 353
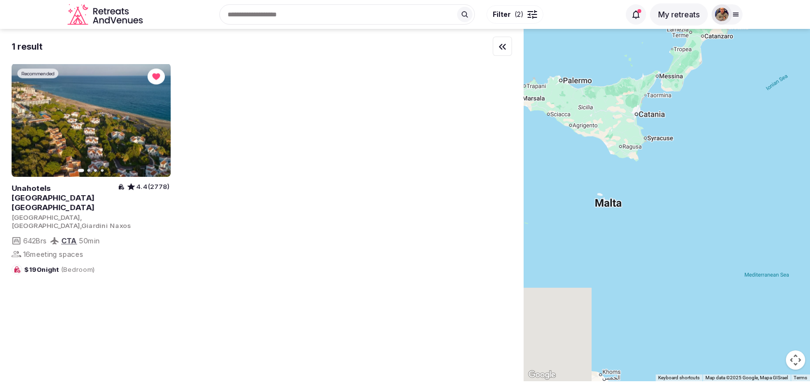
drag, startPoint x: 616, startPoint y: 243, endPoint x: 735, endPoint y: 247, distance: 118.3
click at [735, 247] on div at bounding box center [667, 205] width 287 height 353
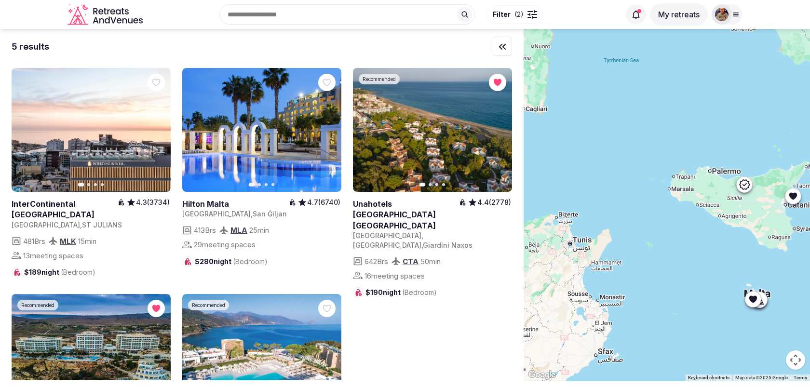
drag, startPoint x: 612, startPoint y: 201, endPoint x: 715, endPoint y: 280, distance: 130.4
click at [710, 278] on div at bounding box center [667, 205] width 287 height 353
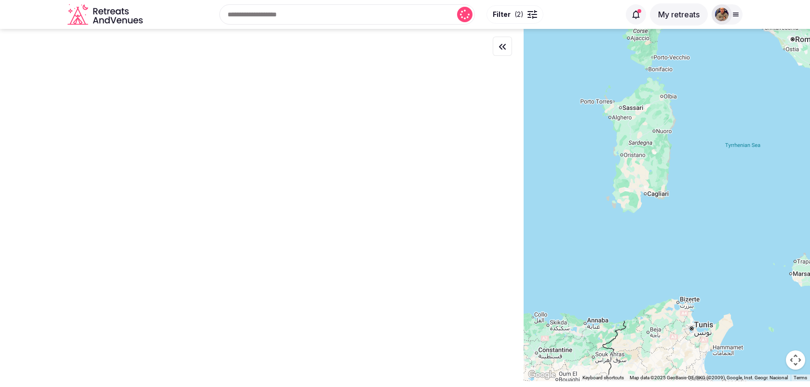
drag, startPoint x: 623, startPoint y: 288, endPoint x: 731, endPoint y: 280, distance: 108.4
click at [730, 278] on div at bounding box center [667, 205] width 287 height 353
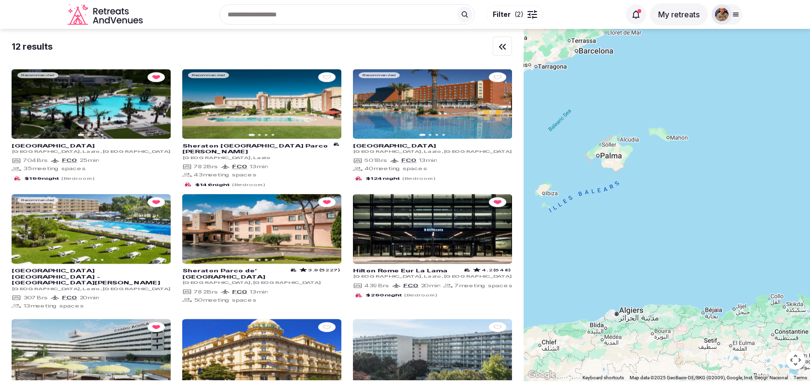
drag, startPoint x: 626, startPoint y: 238, endPoint x: 737, endPoint y: 275, distance: 117.5
click at [737, 275] on div at bounding box center [667, 205] width 287 height 353
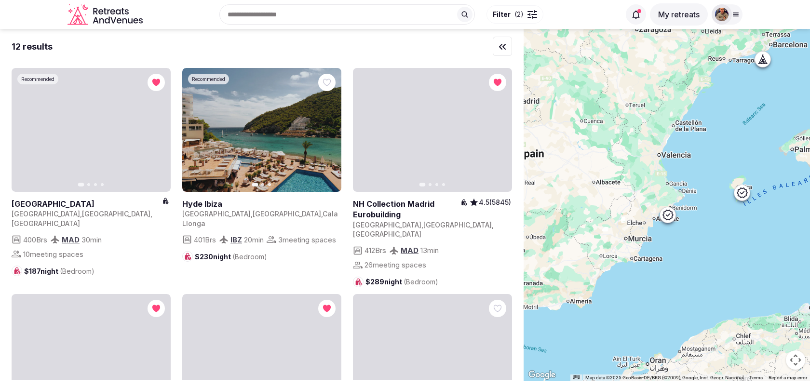
drag, startPoint x: 686, startPoint y: 303, endPoint x: 638, endPoint y: 208, distance: 107.0
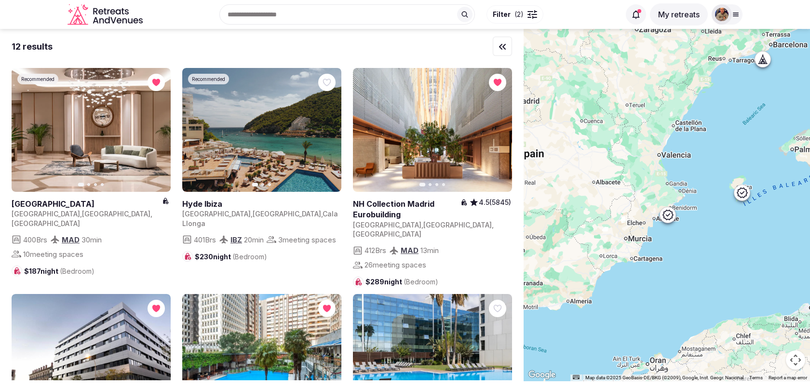
click at [639, 208] on div at bounding box center [667, 205] width 287 height 353
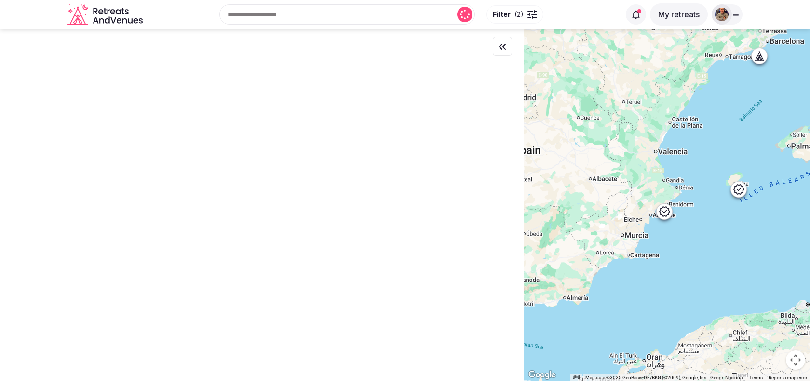
click at [667, 213] on icon at bounding box center [665, 212] width 12 height 12
